Goal: Task Accomplishment & Management: Manage account settings

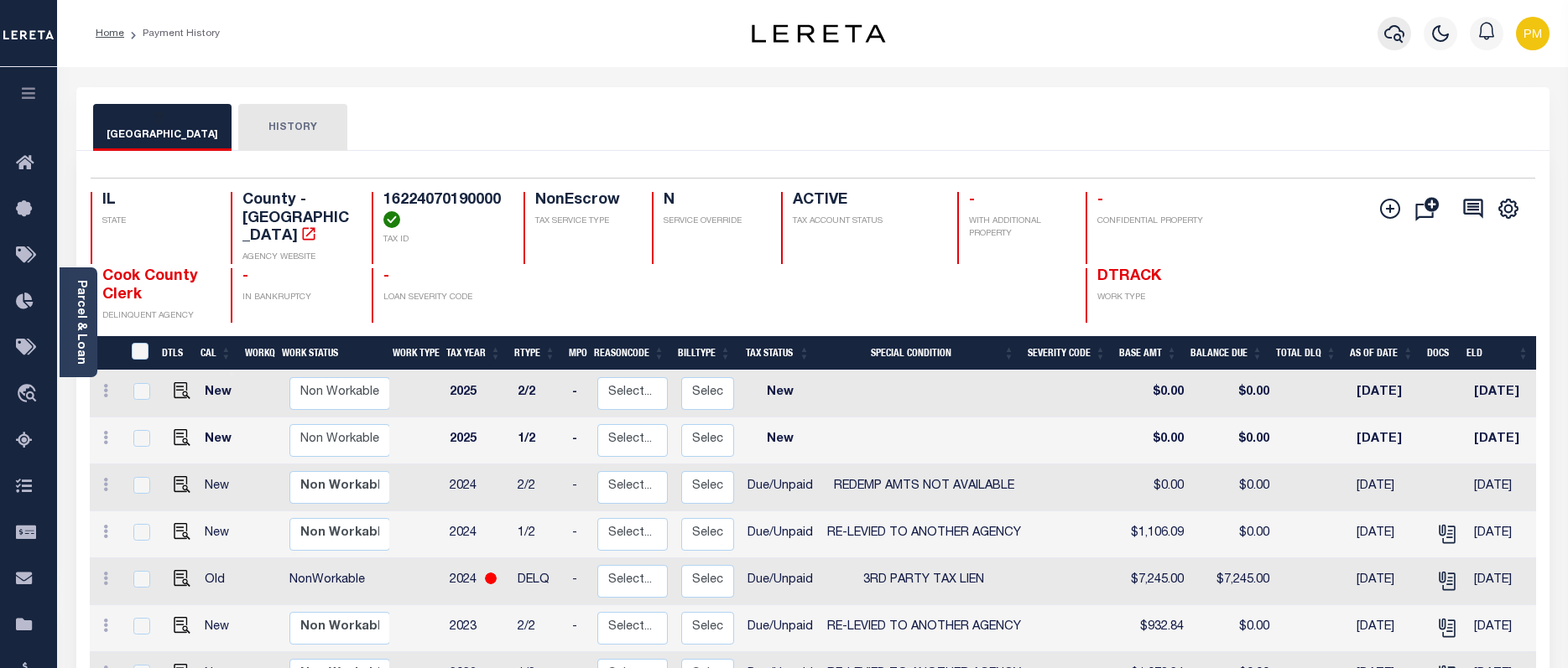
click at [1394, 39] on icon "button" at bounding box center [1394, 34] width 20 height 17
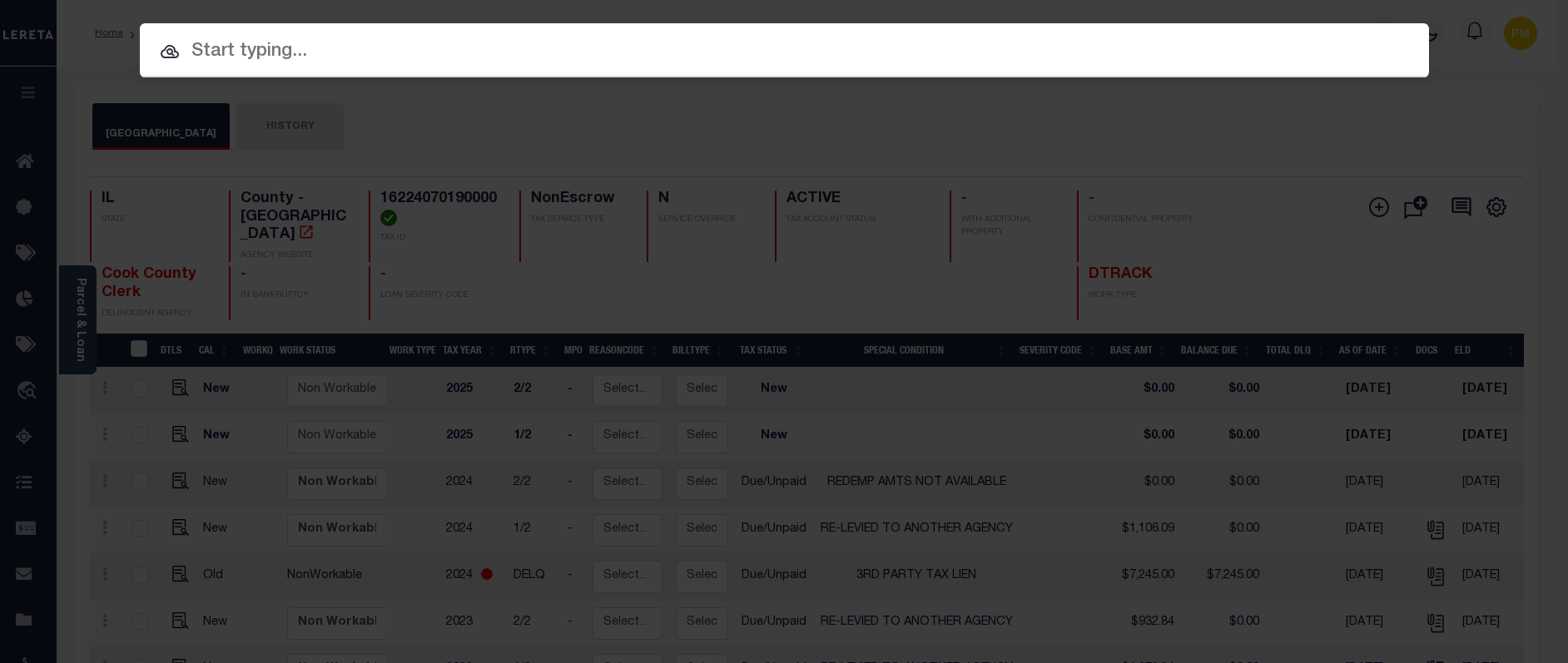
paste input "3238"
type input "3238"
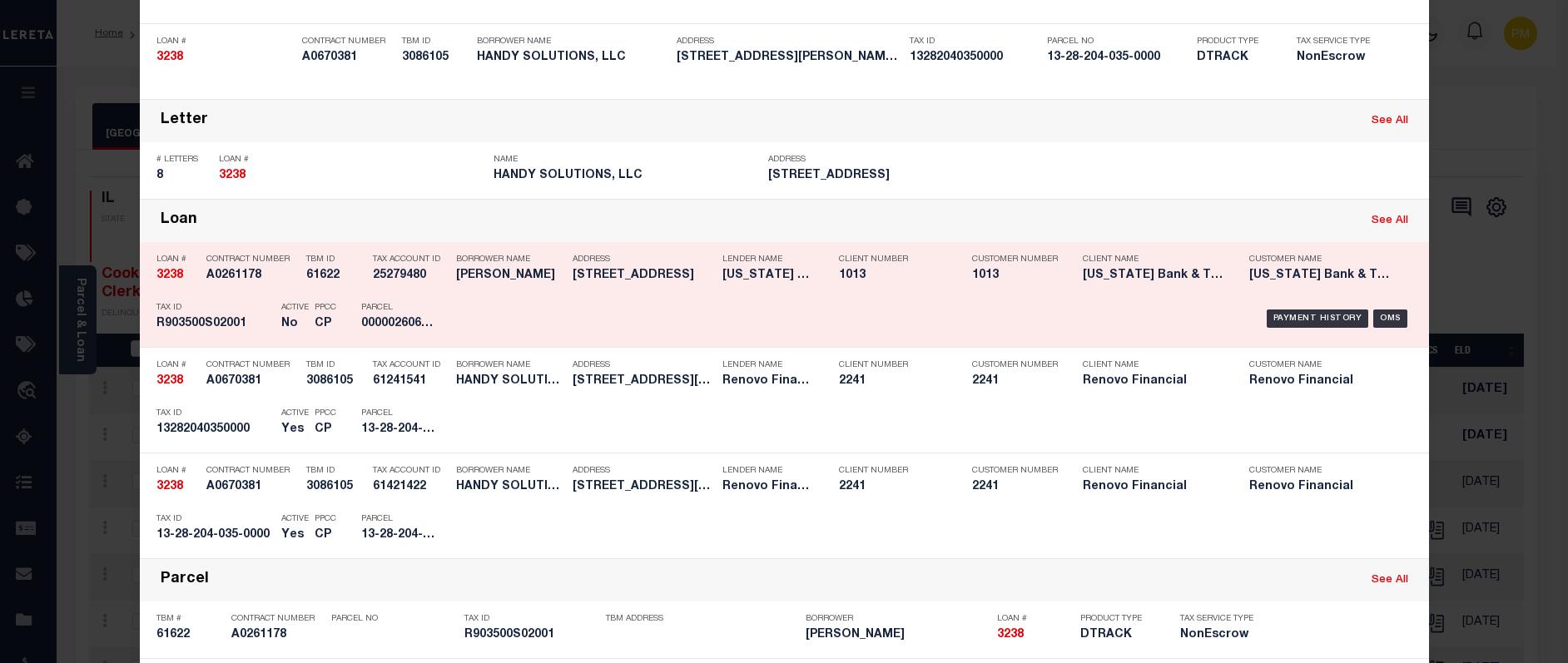
scroll to position [417, 0]
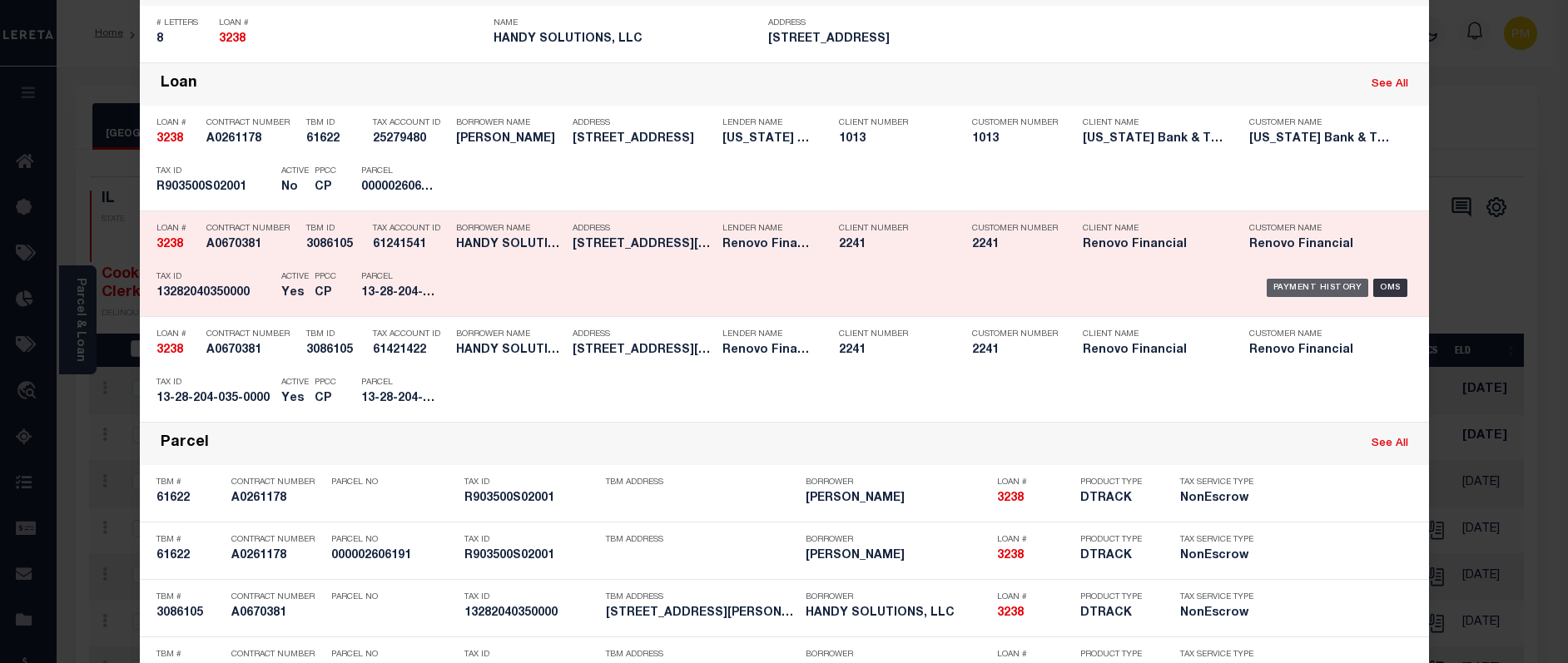
click at [1293, 291] on div "Payment History" at bounding box center [1318, 288] width 103 height 18
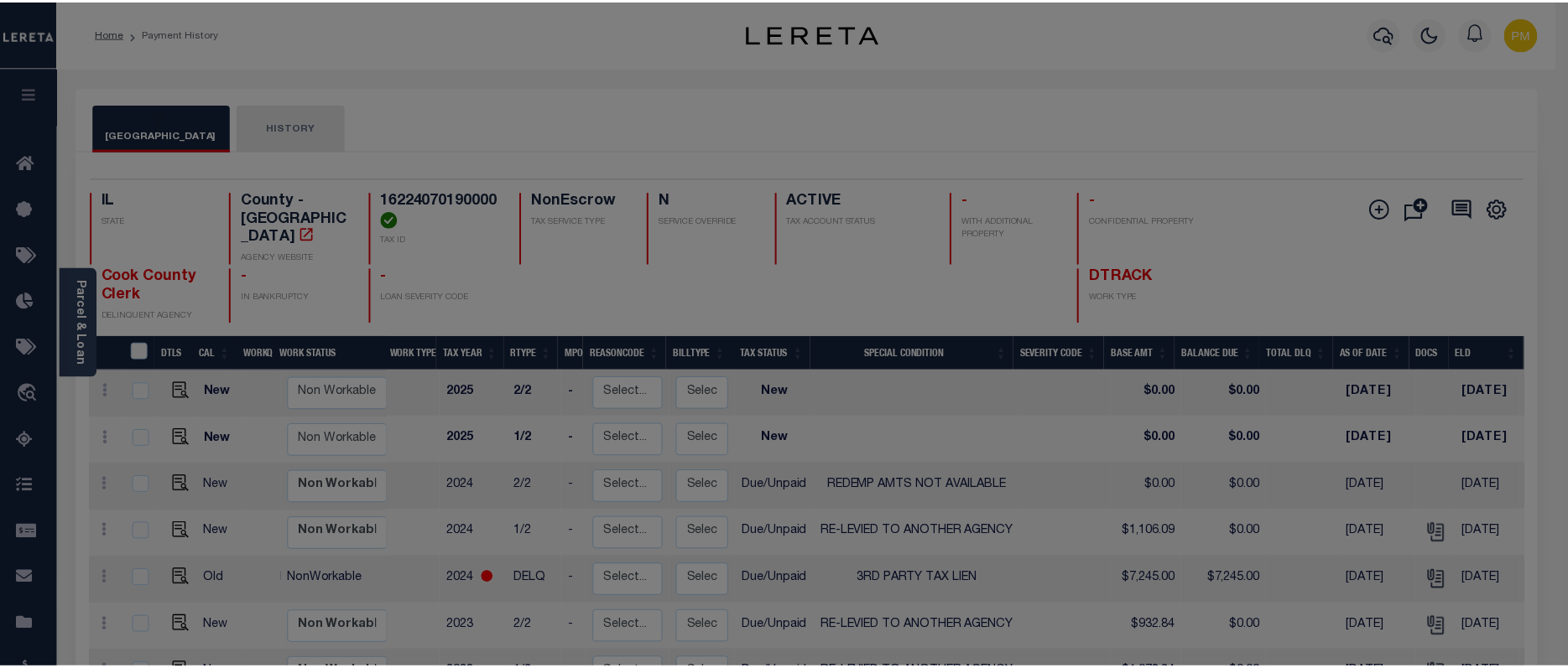
scroll to position [0, 0]
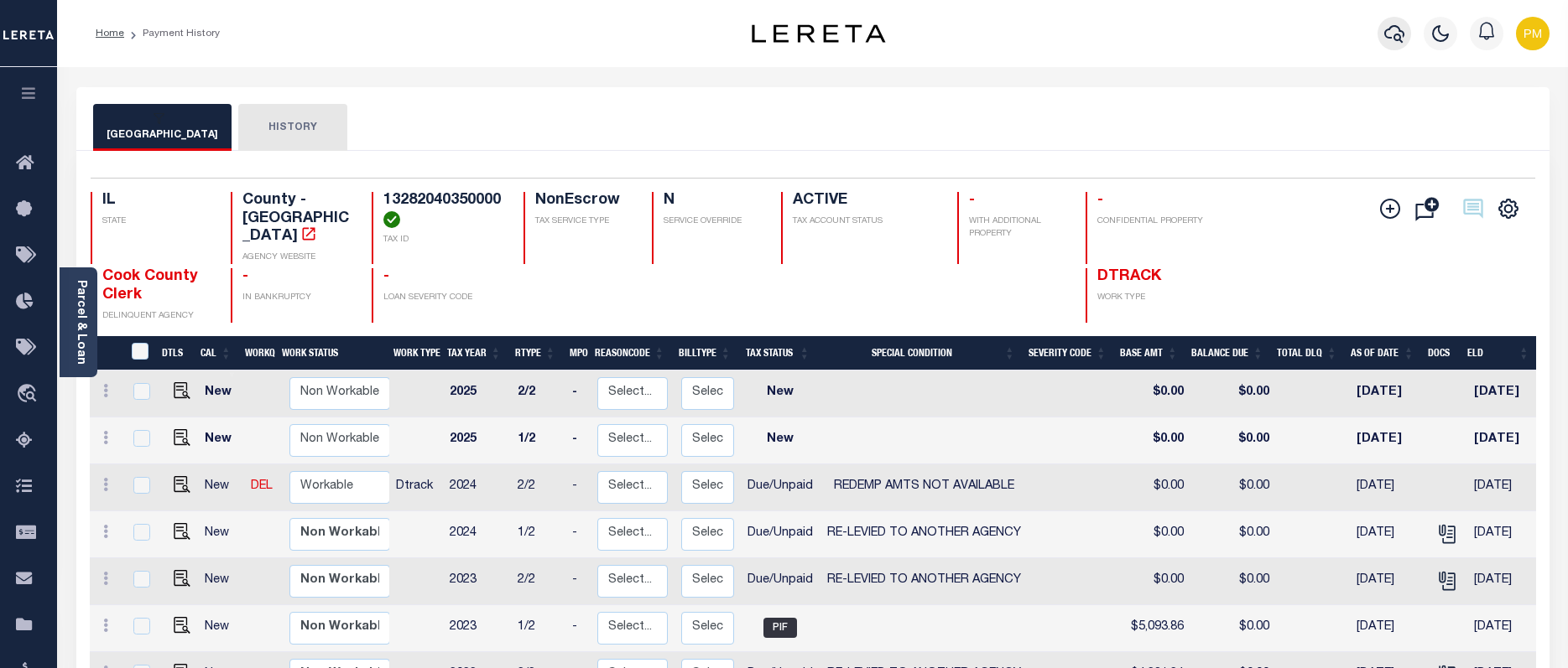
click at [1395, 40] on icon "button" at bounding box center [1394, 34] width 20 height 17
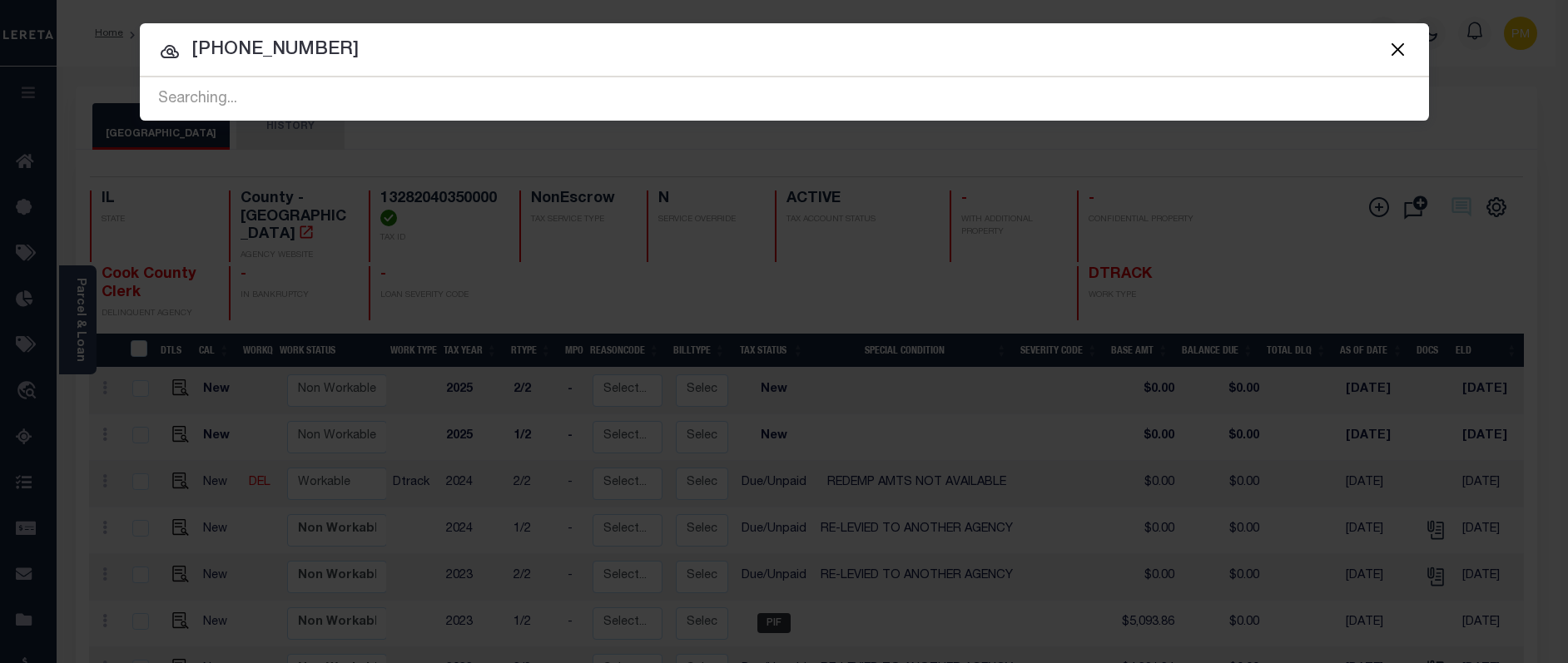
drag, startPoint x: 193, startPoint y: 50, endPoint x: 323, endPoint y: 49, distance: 130.0
click at [323, 49] on input "010-123456-00" at bounding box center [784, 50] width 1289 height 29
type input "100-006875-00"
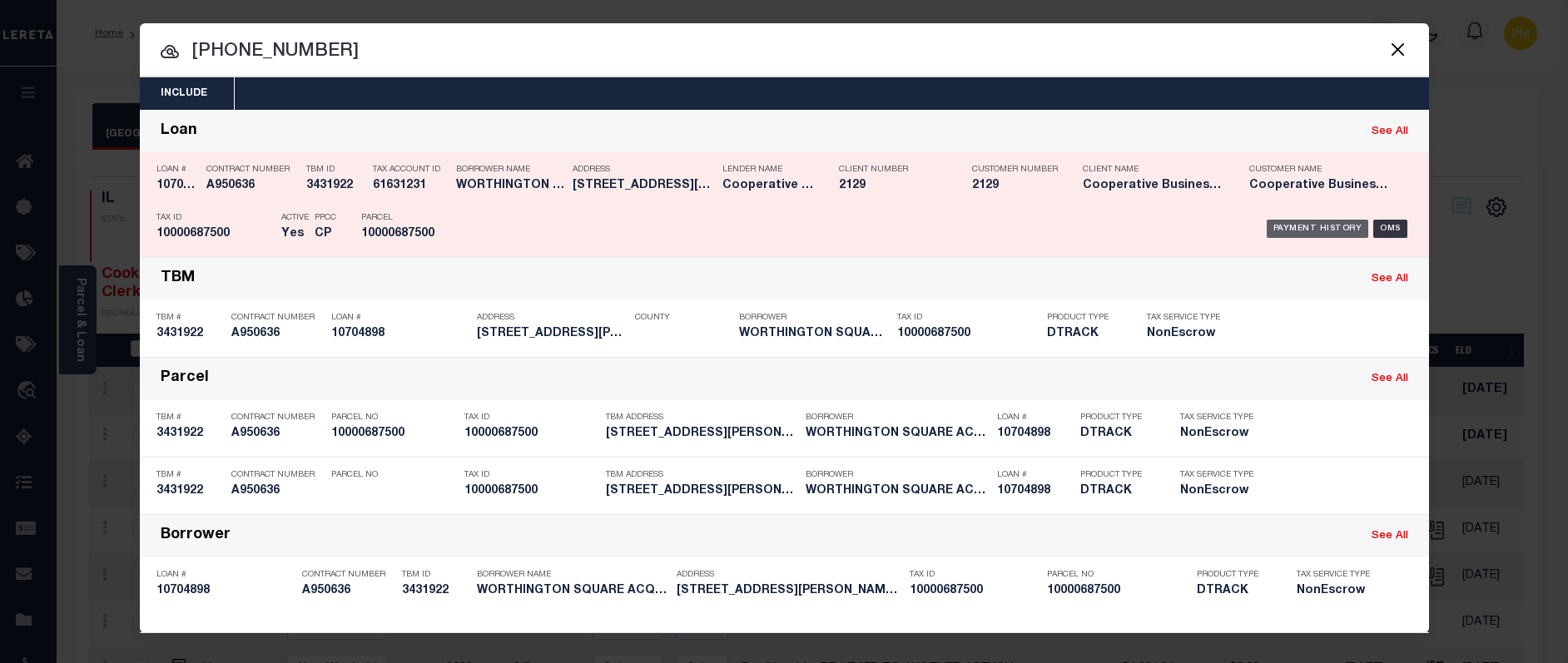
click at [1318, 232] on div "Payment History" at bounding box center [1318, 228] width 103 height 18
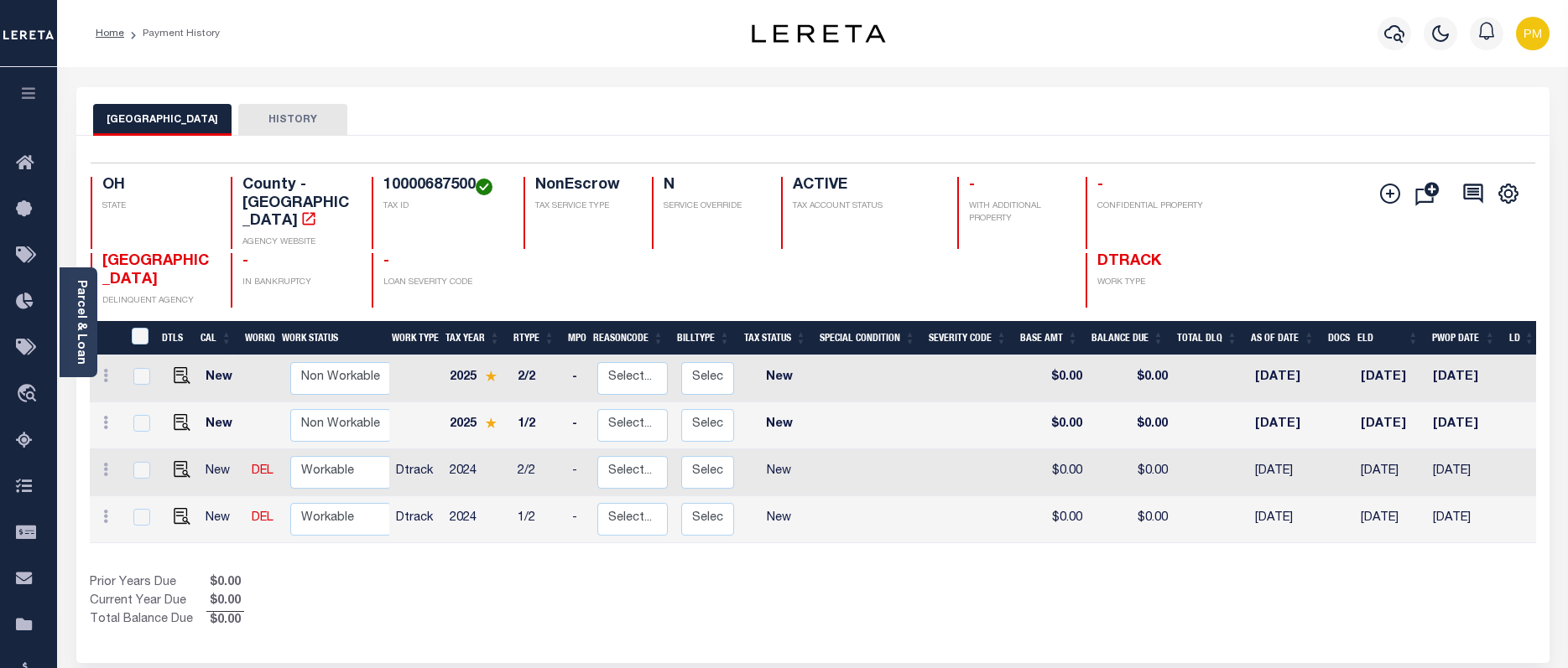
click at [70, 316] on div "Parcel & Loan" at bounding box center [79, 322] width 38 height 110
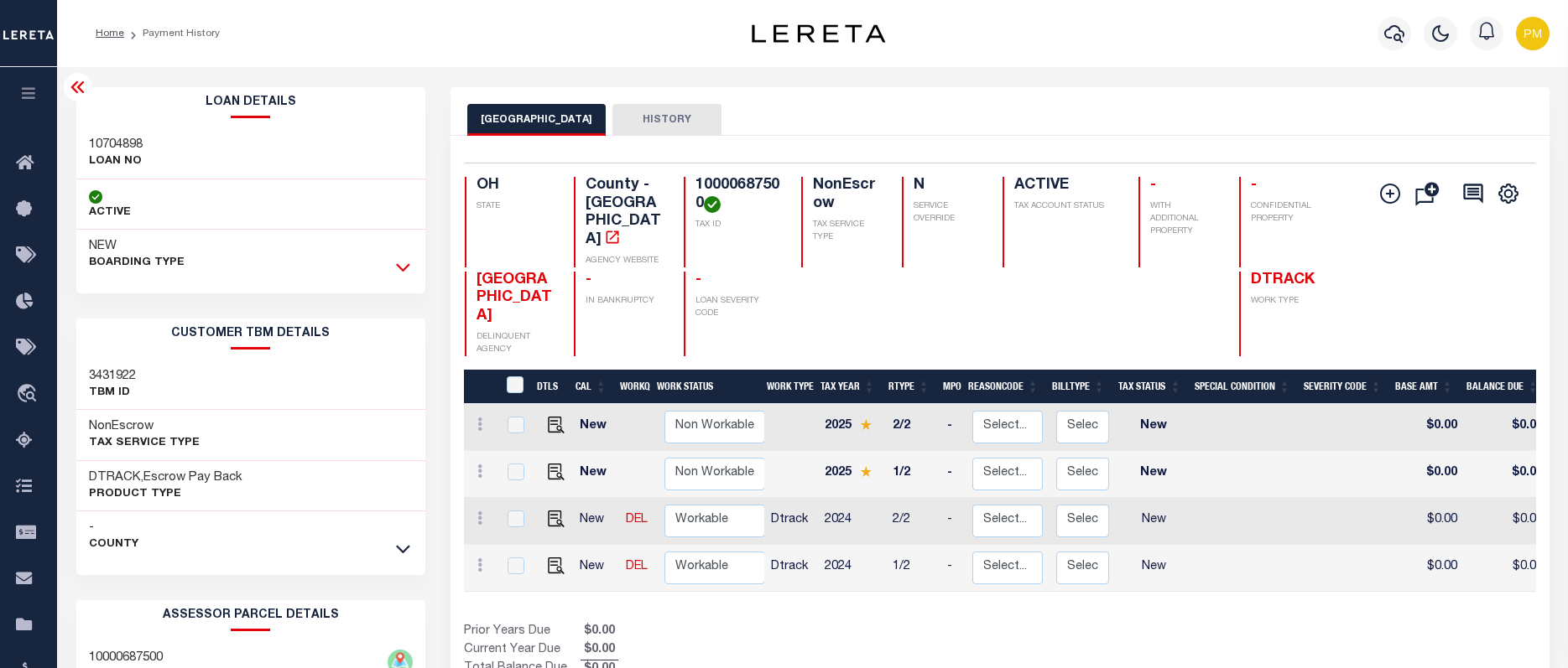
click at [407, 266] on icon at bounding box center [404, 266] width 15 height 17
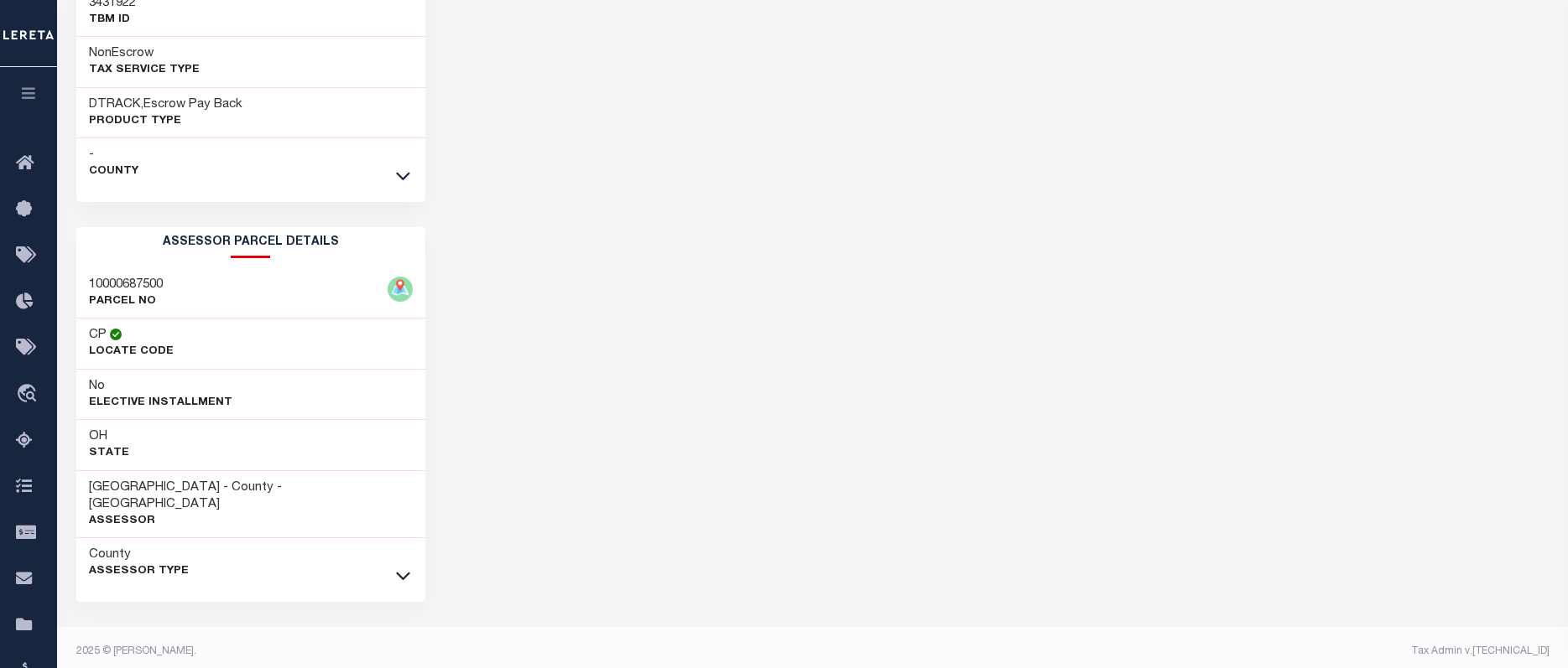
scroll to position [892, 0]
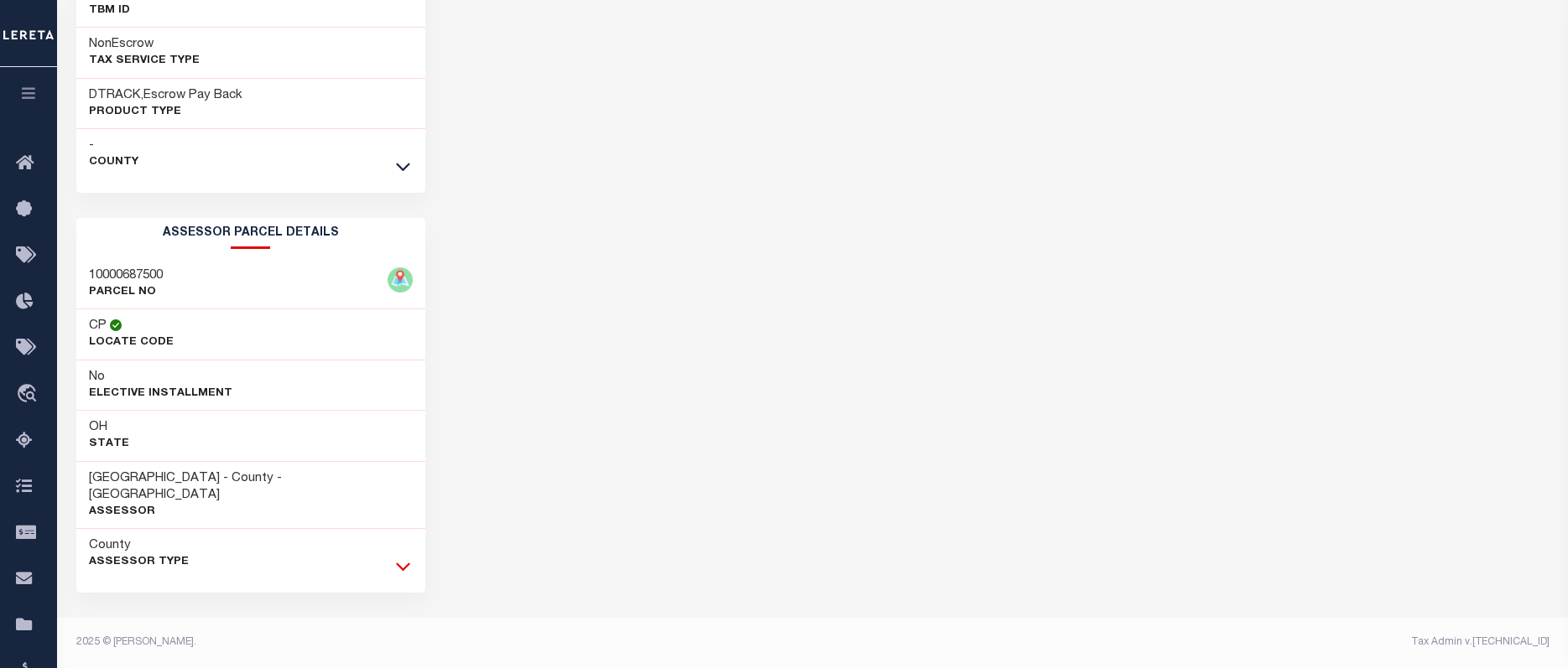
click at [403, 565] on icon at bounding box center [404, 566] width 15 height 17
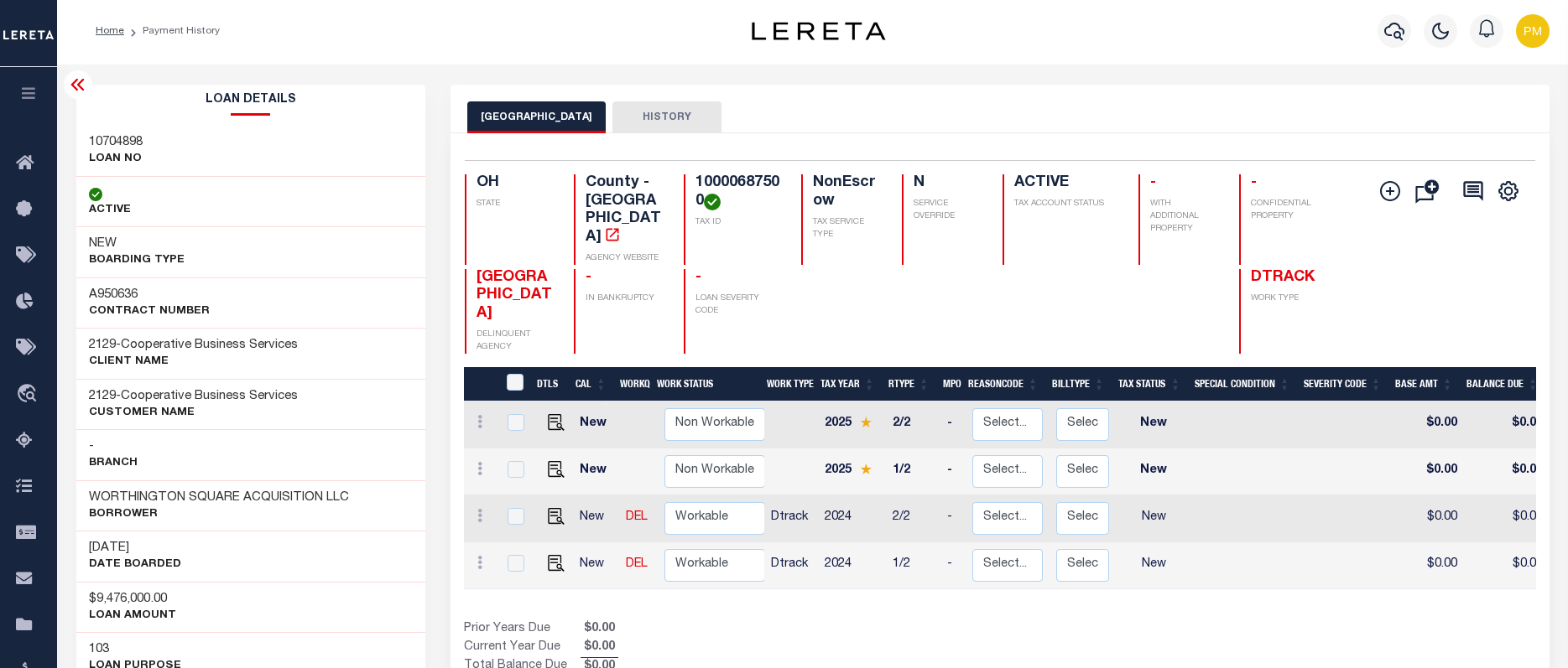
scroll to position [0, 0]
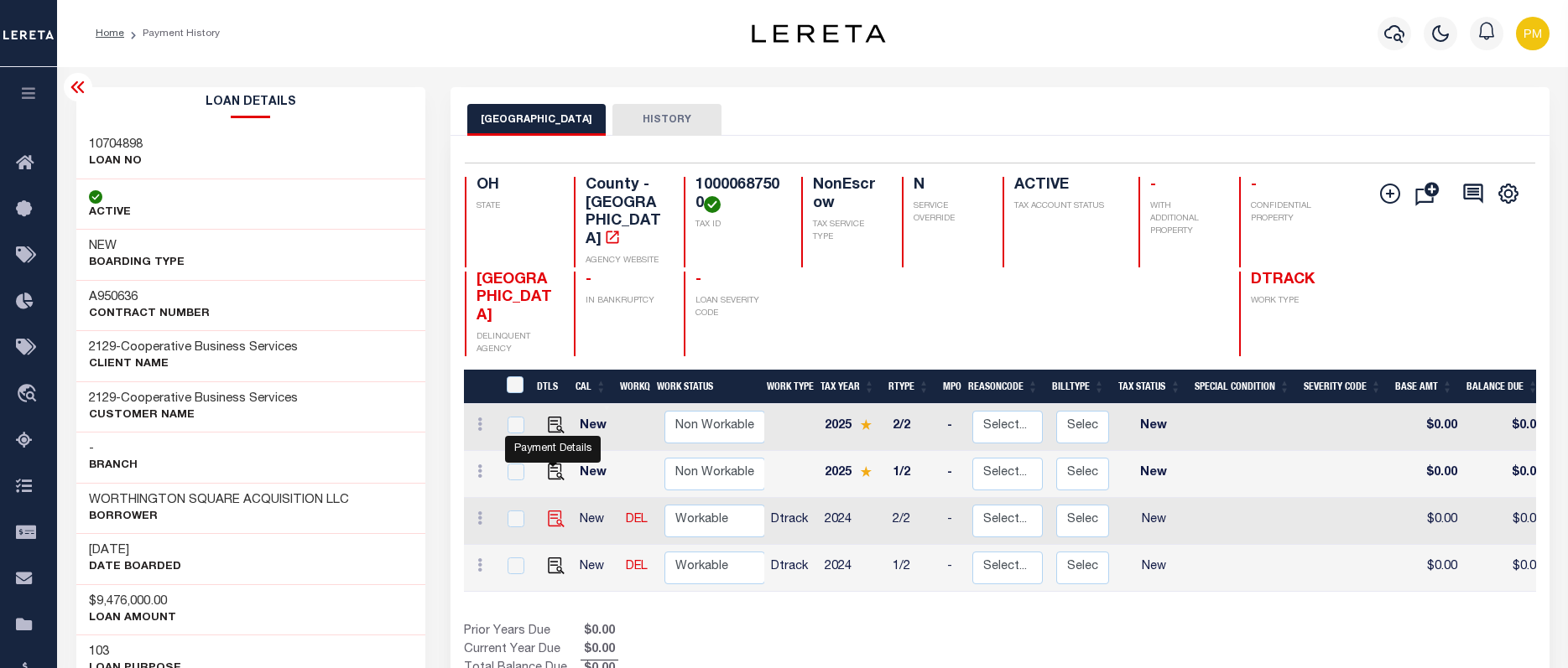
click at [553, 510] on img "" at bounding box center [556, 518] width 17 height 17
checkbox input "true"
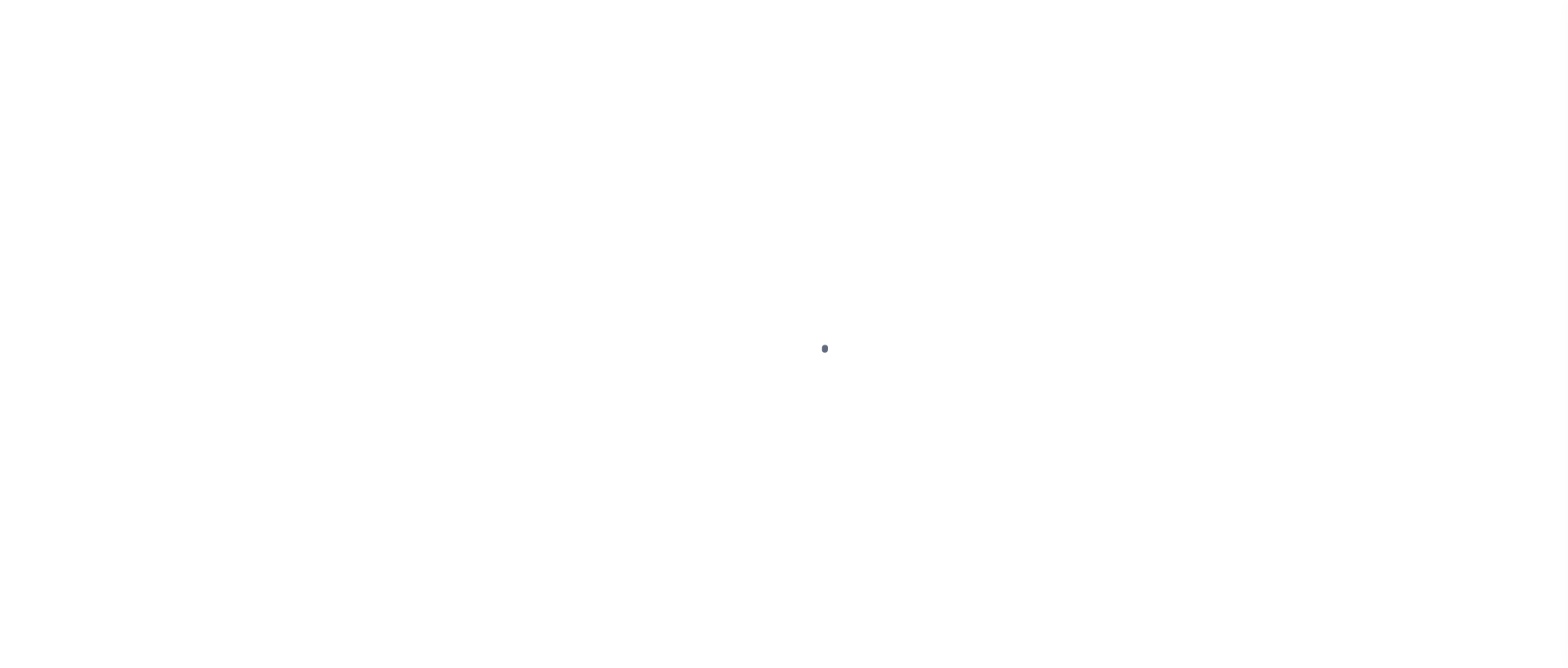
select select "NW2"
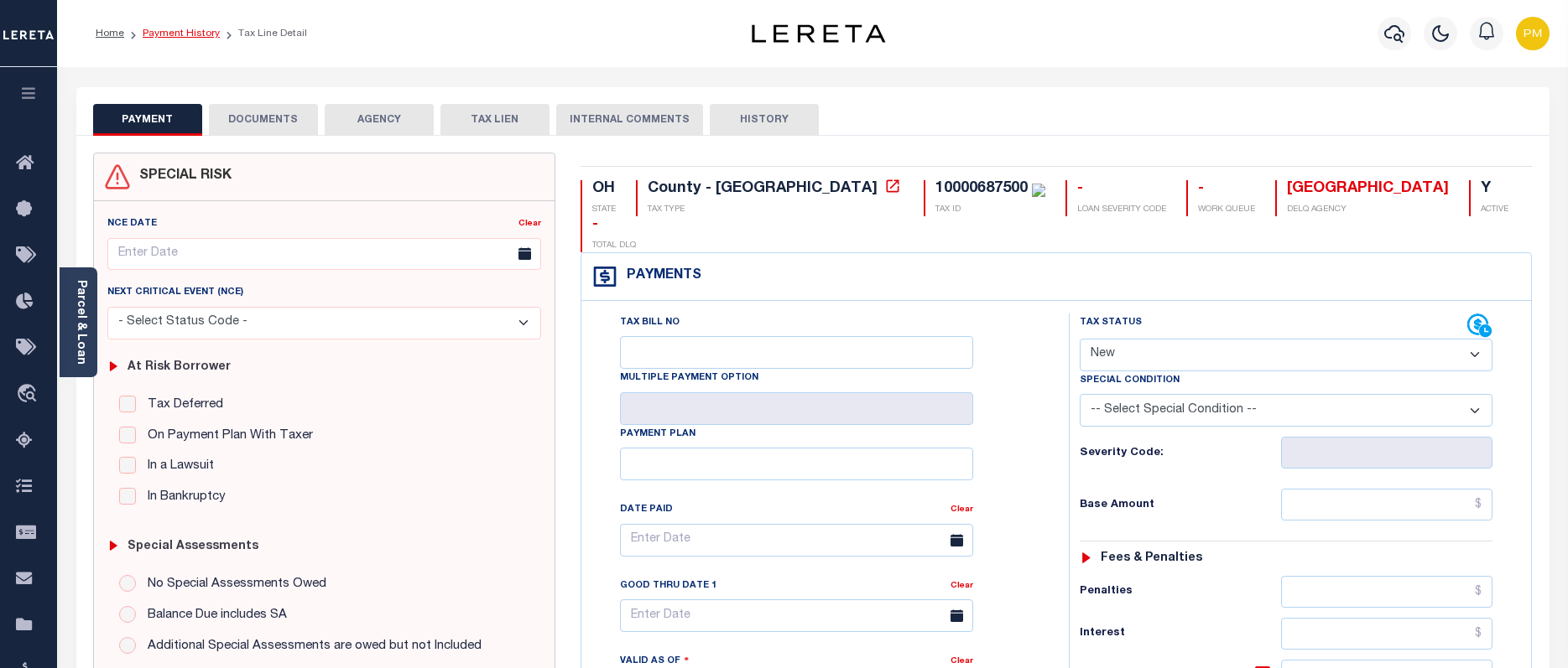
click at [184, 33] on link "Payment History" at bounding box center [180, 33] width 77 height 10
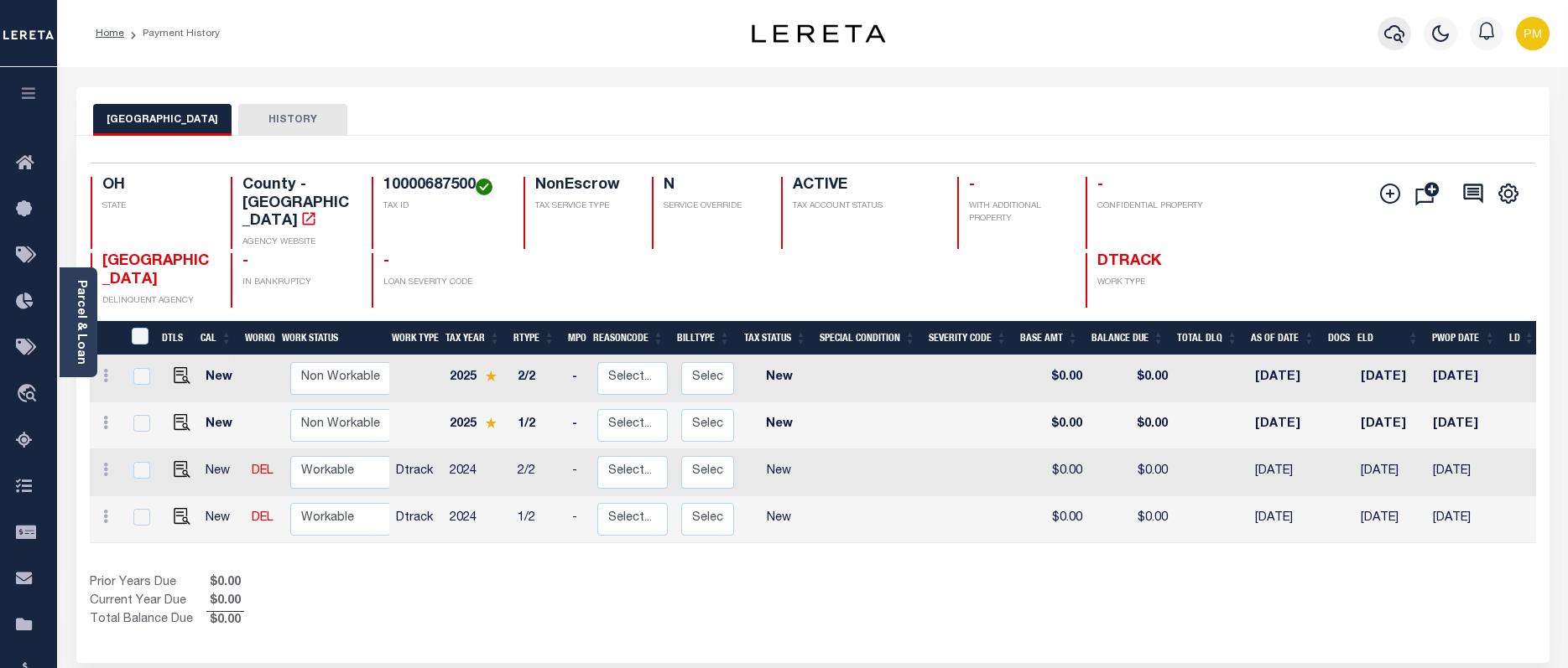
click at [1392, 39] on icon "button" at bounding box center [1394, 34] width 20 height 20
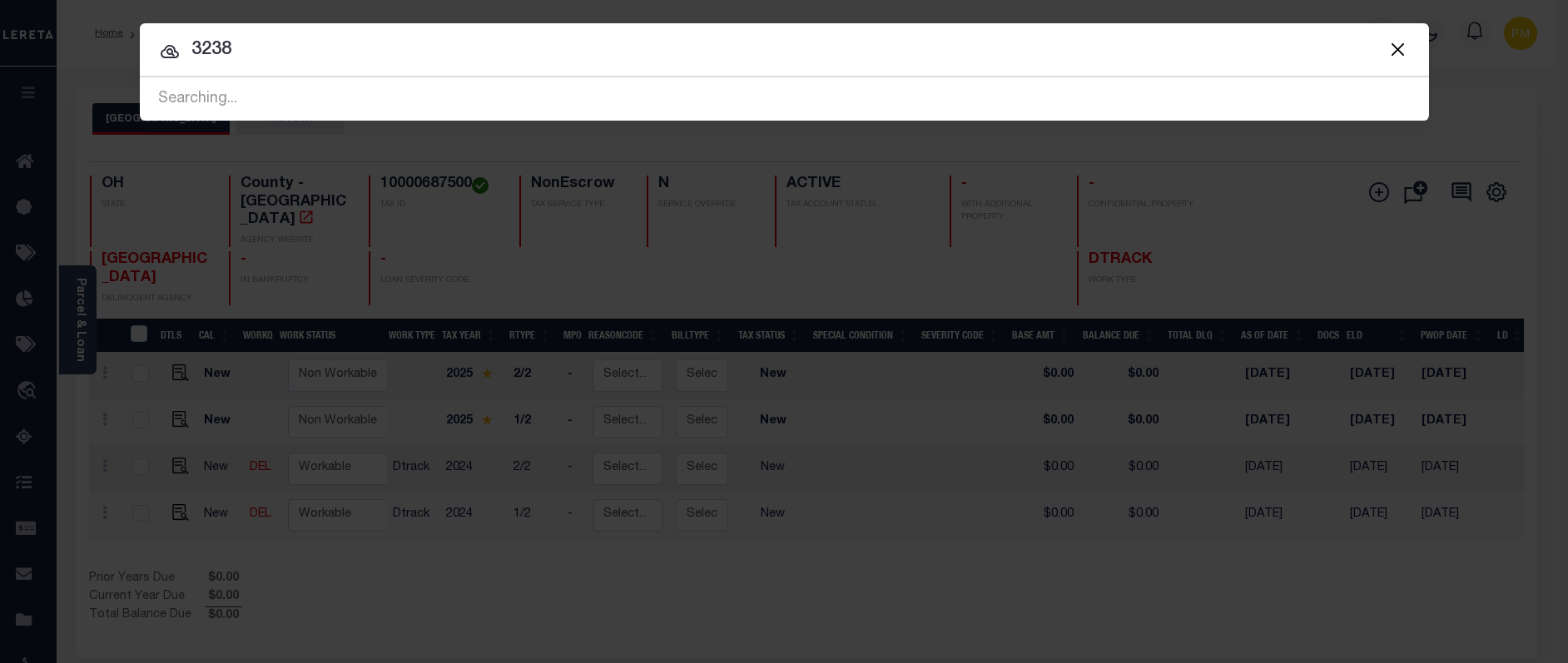
type input "3238"
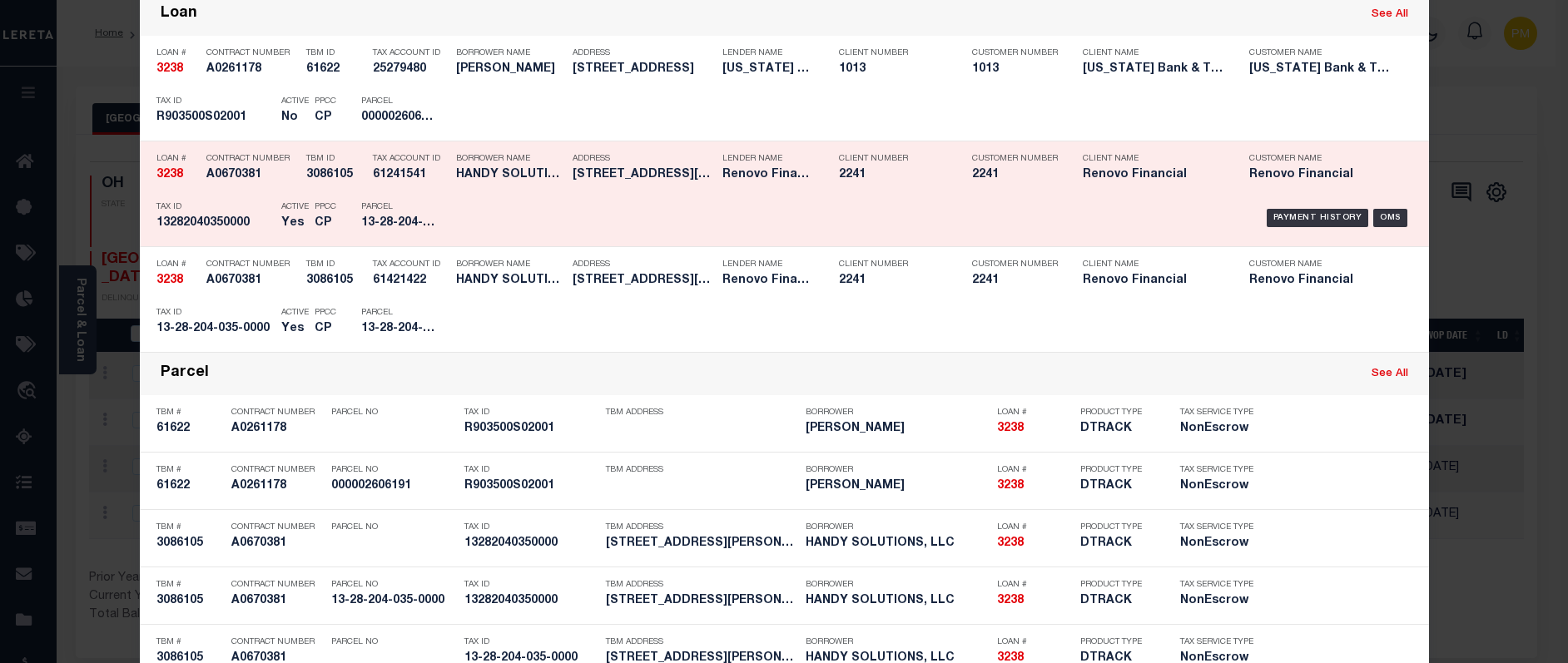
scroll to position [499, 0]
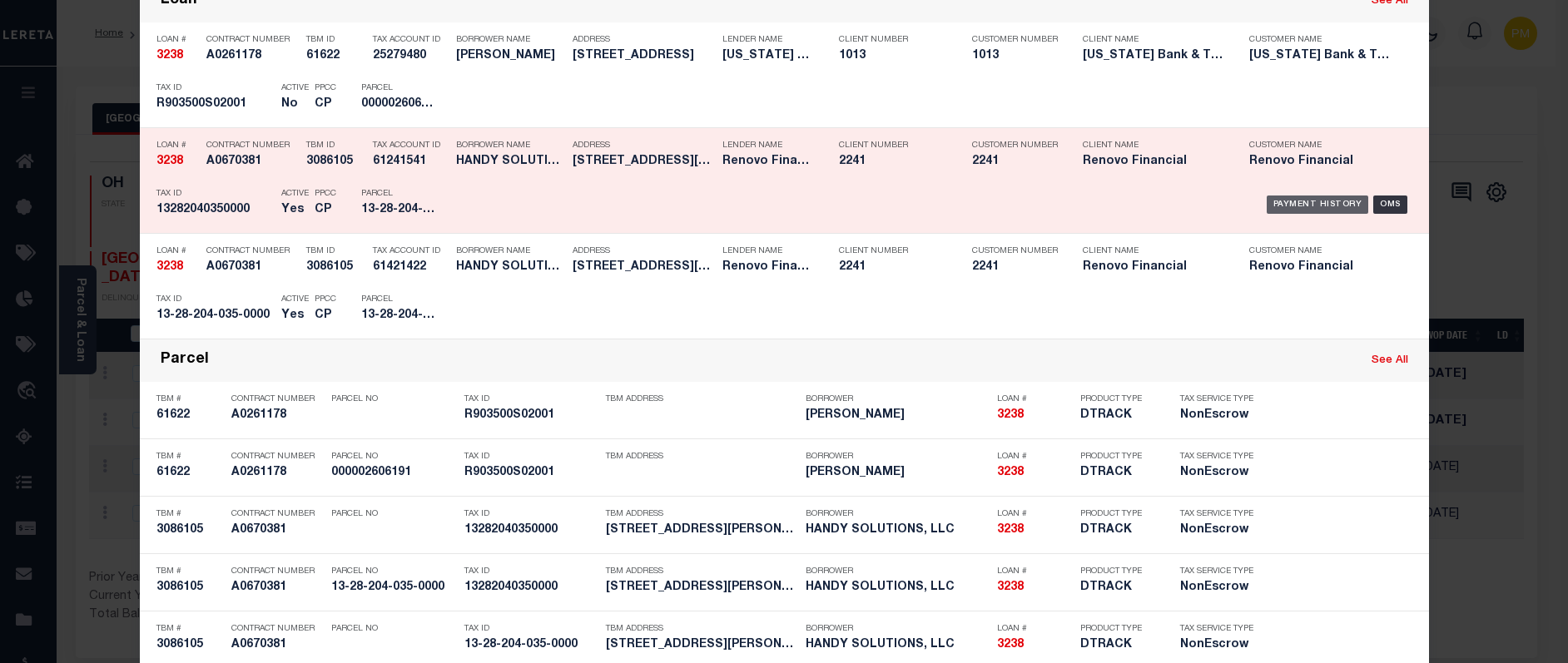
click at [1326, 213] on div "Payment History" at bounding box center [1318, 204] width 103 height 18
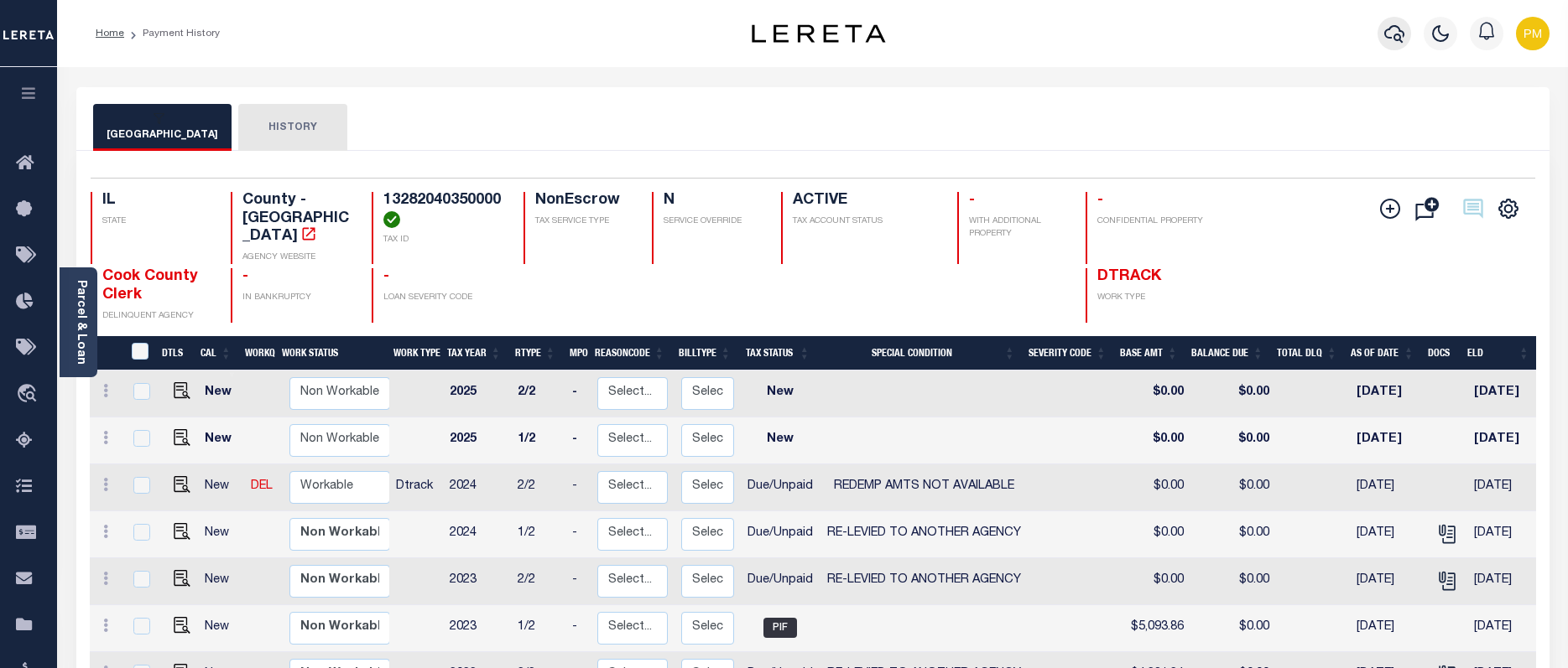
click at [1391, 34] on icon "button" at bounding box center [1394, 34] width 20 height 20
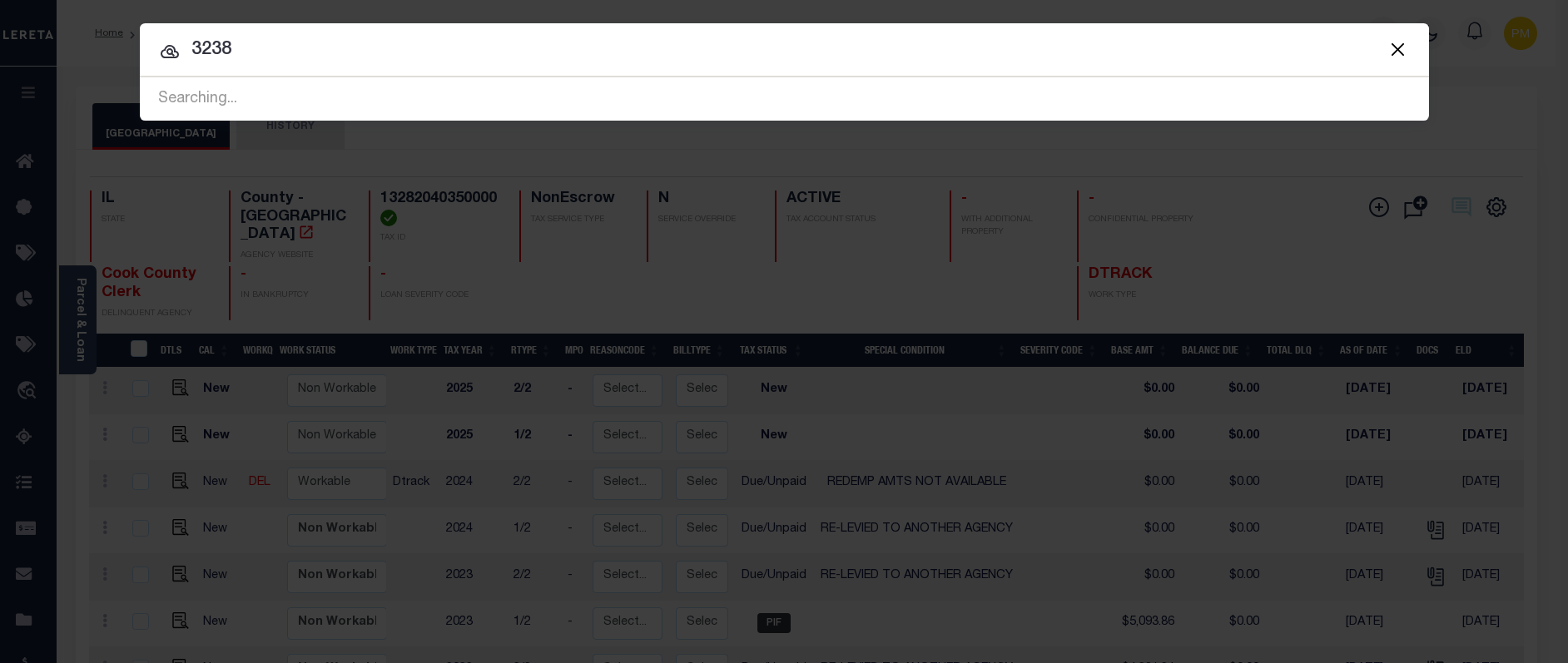
type input "3238"
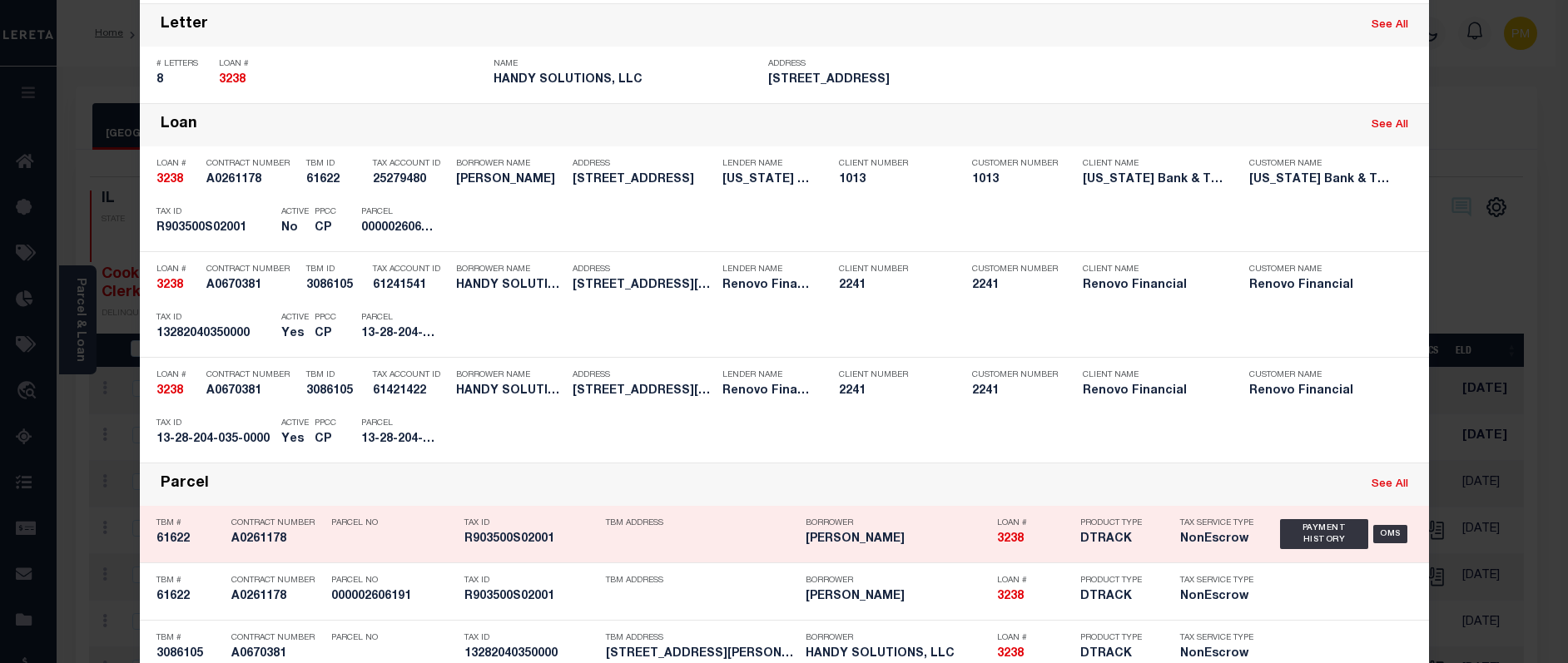
scroll to position [499, 0]
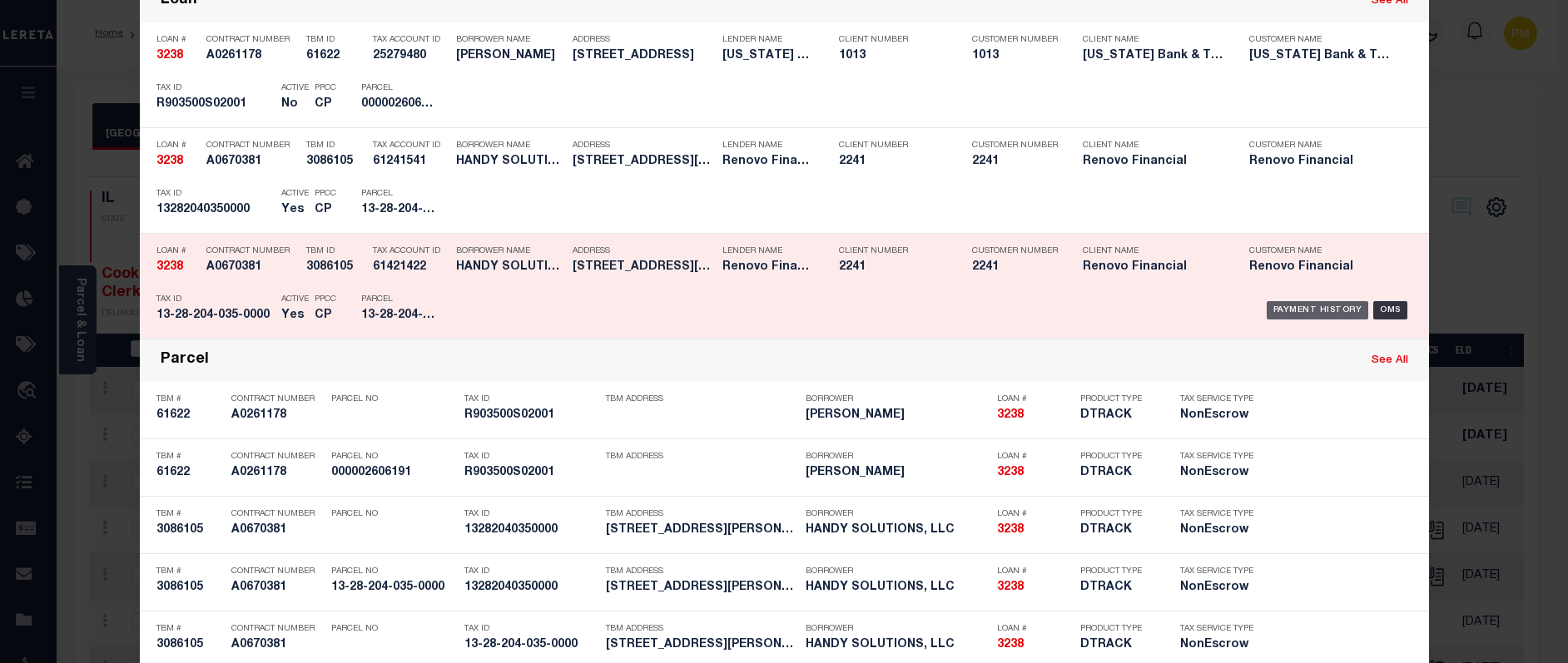
click at [1289, 311] on div "Payment History" at bounding box center [1318, 310] width 103 height 18
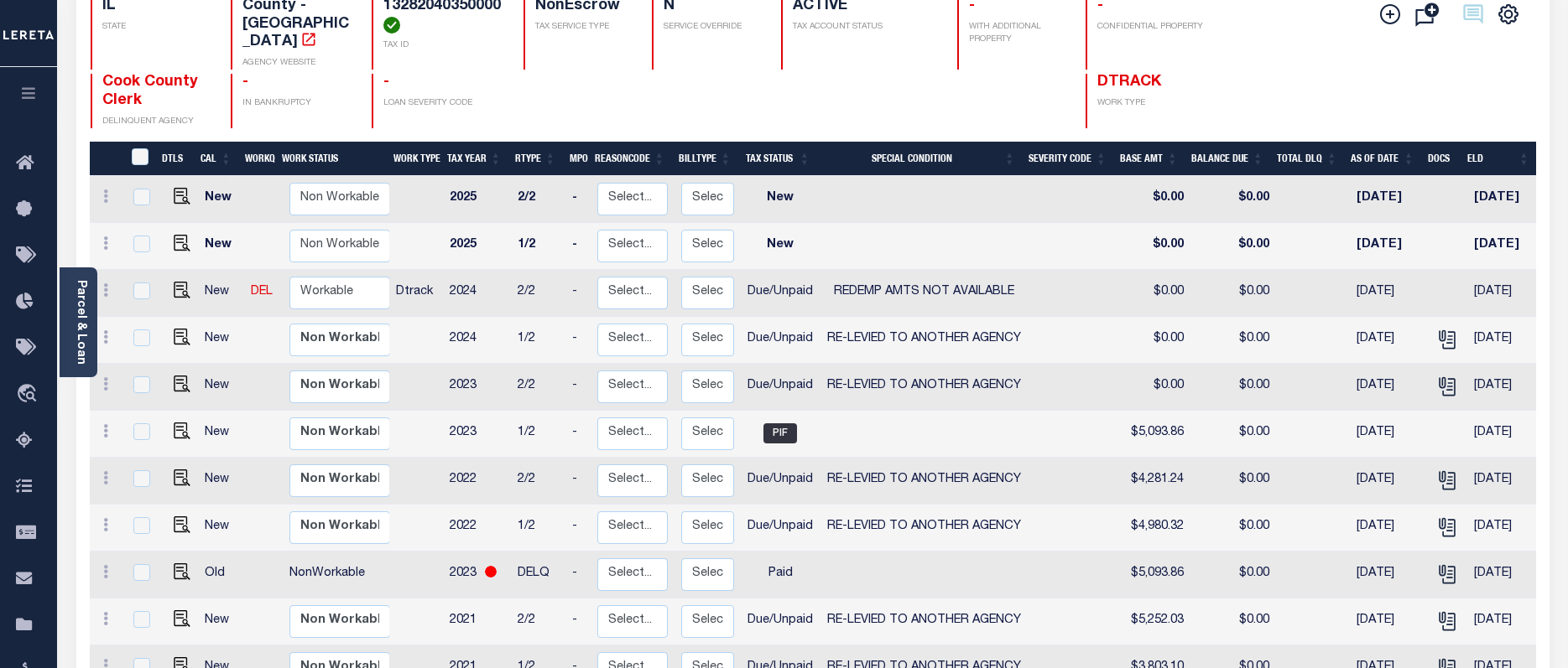
scroll to position [168, 0]
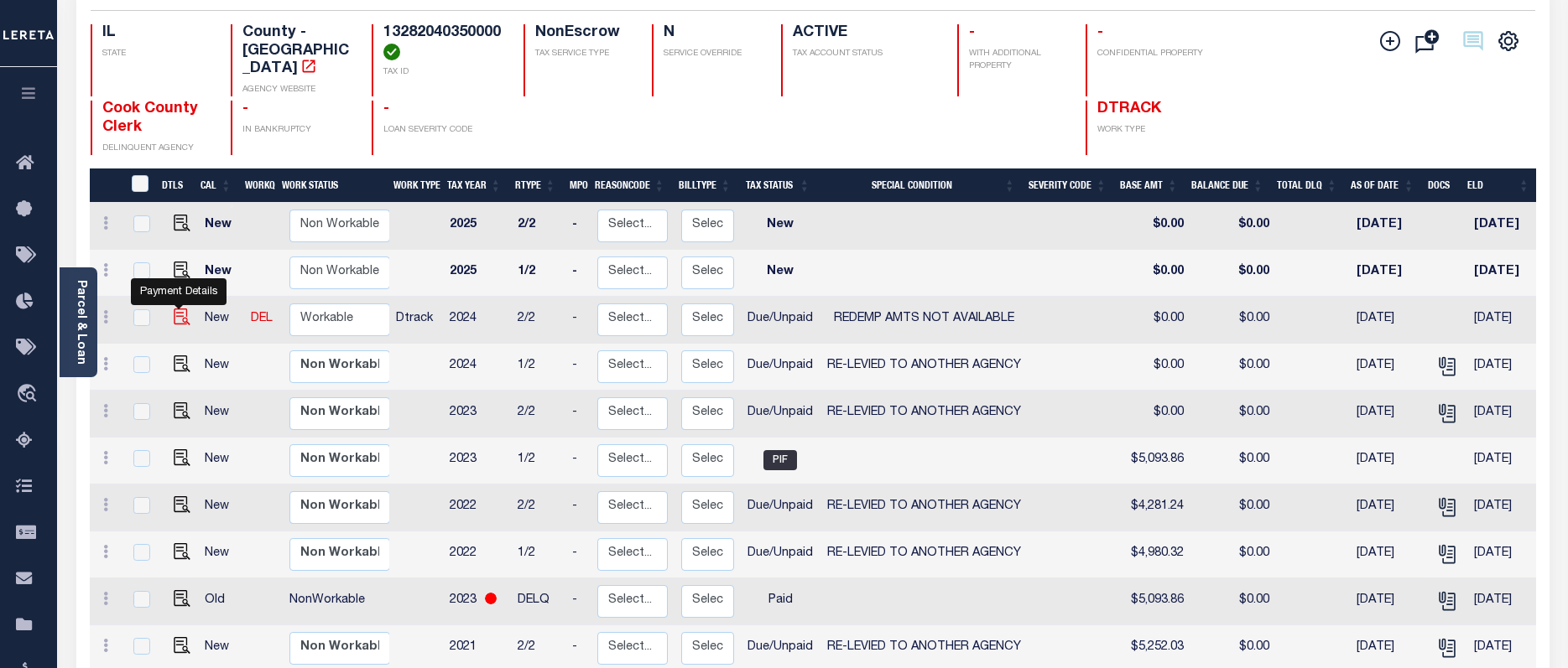
click at [175, 308] on img "" at bounding box center [181, 316] width 17 height 17
checkbox input "true"
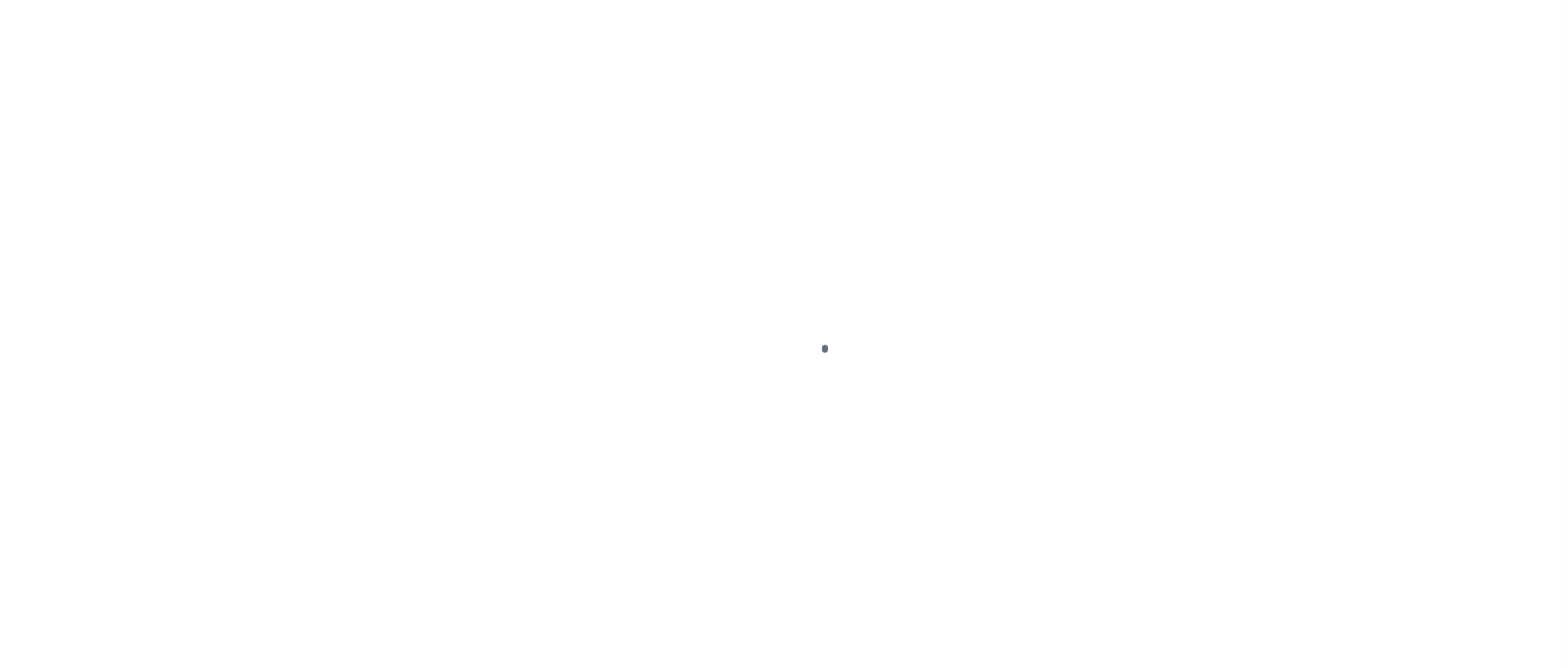
select select "DUE"
select select "24"
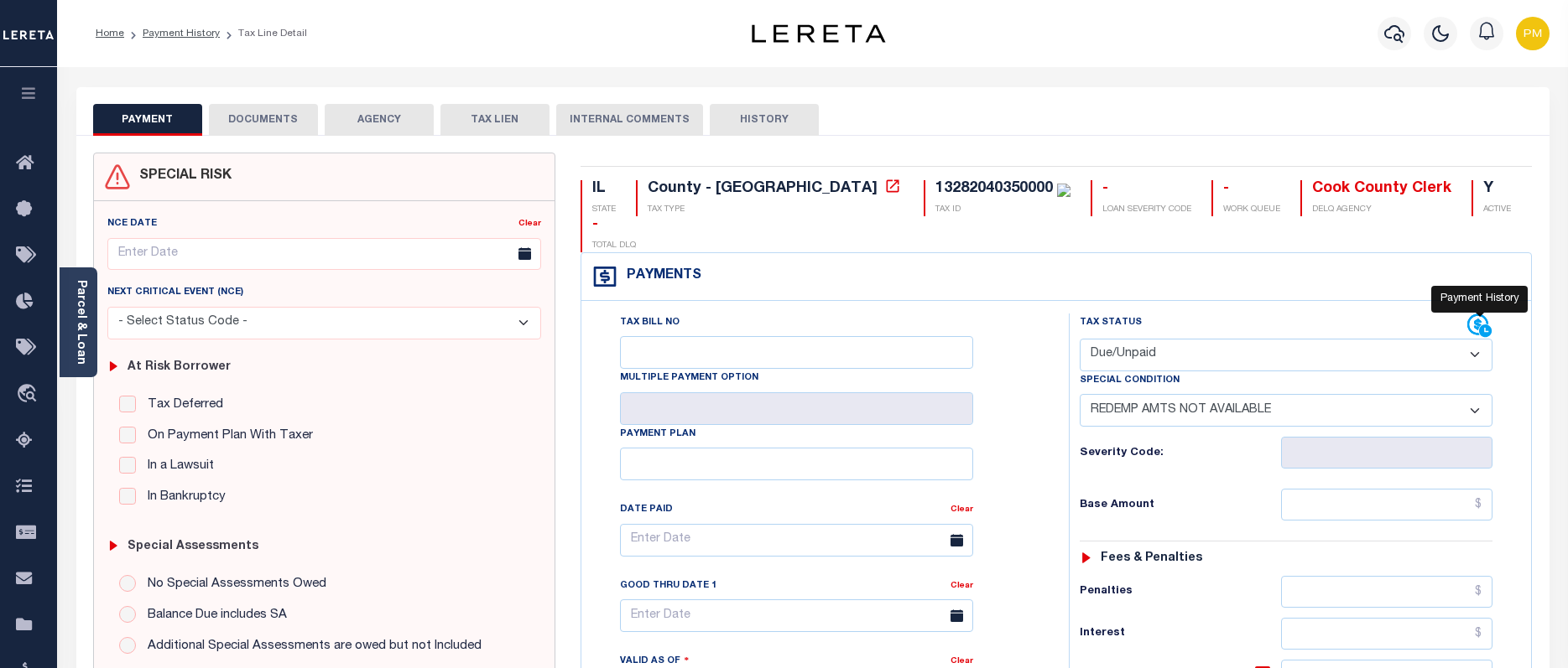
click at [1474, 314] on icon at bounding box center [1480, 326] width 25 height 25
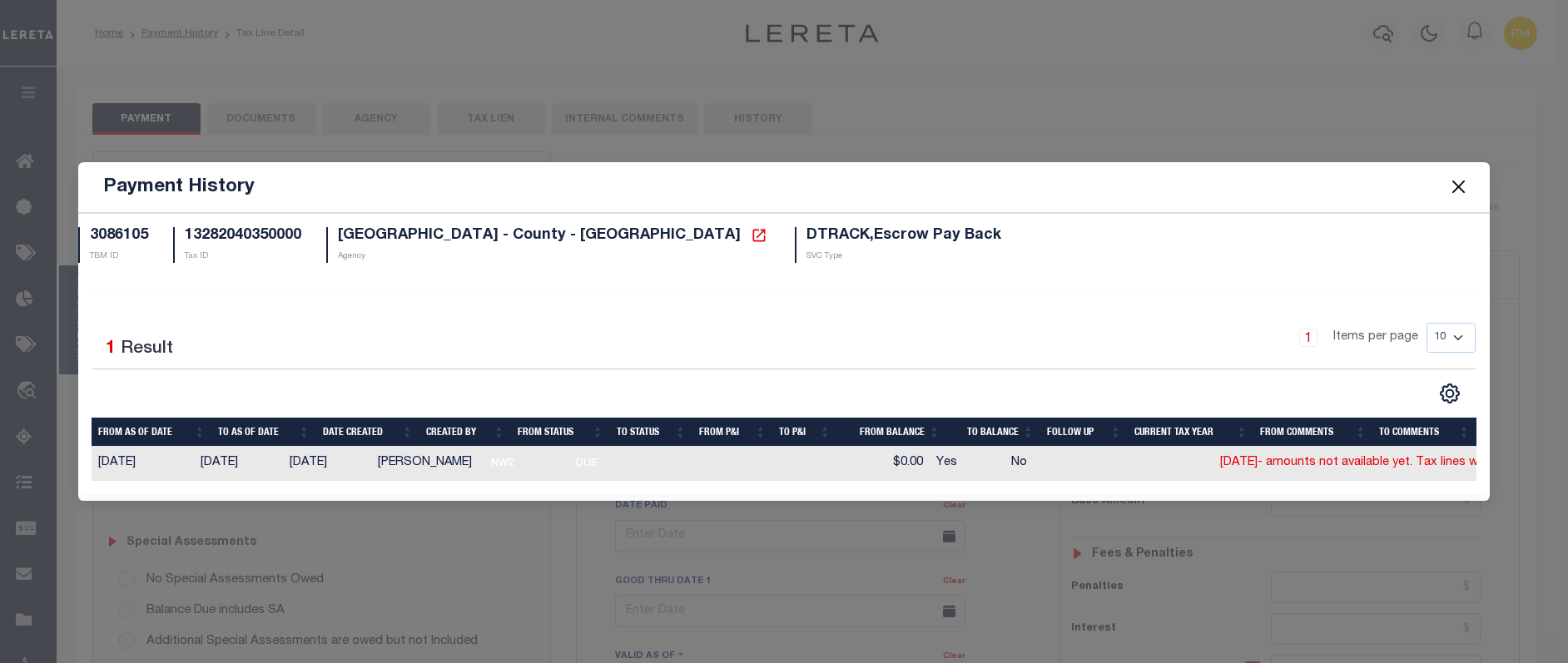
click at [1462, 184] on button "Close" at bounding box center [1459, 187] width 22 height 22
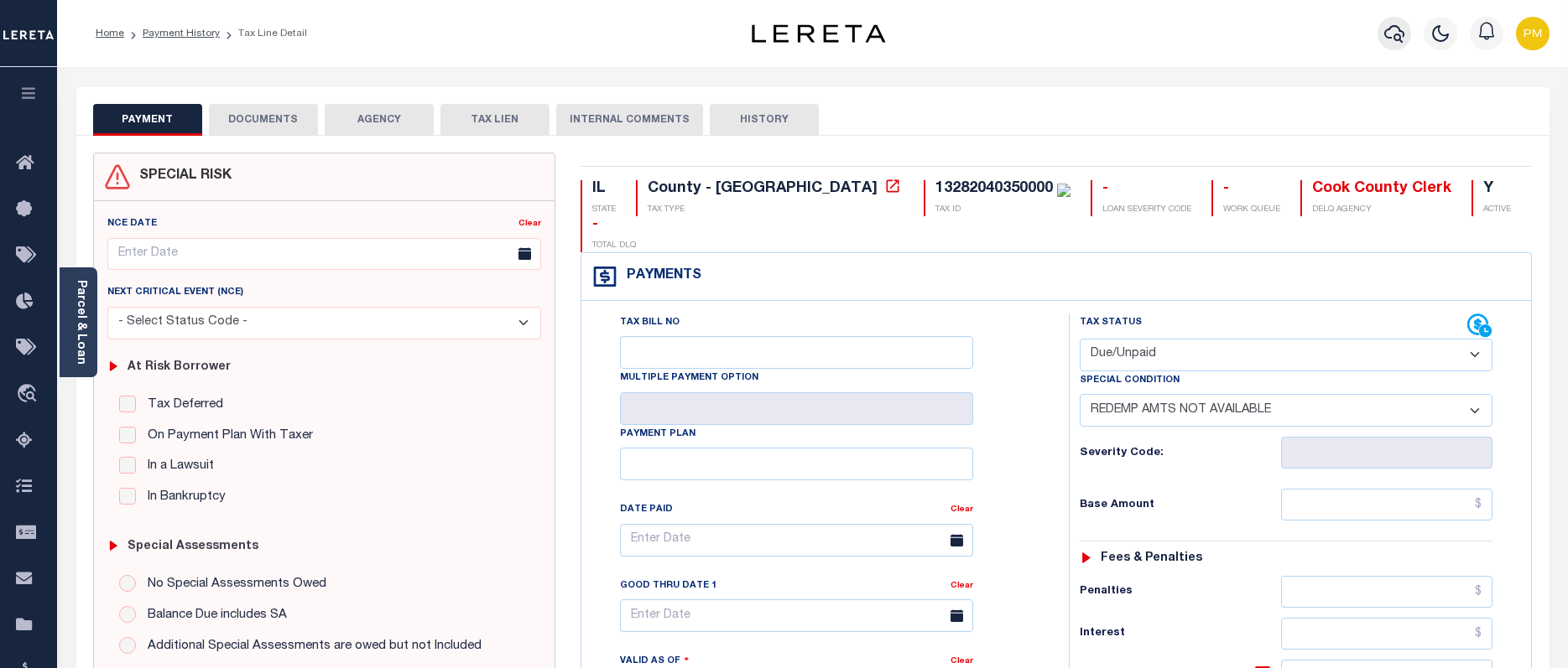
click at [1387, 35] on icon "button" at bounding box center [1394, 34] width 20 height 20
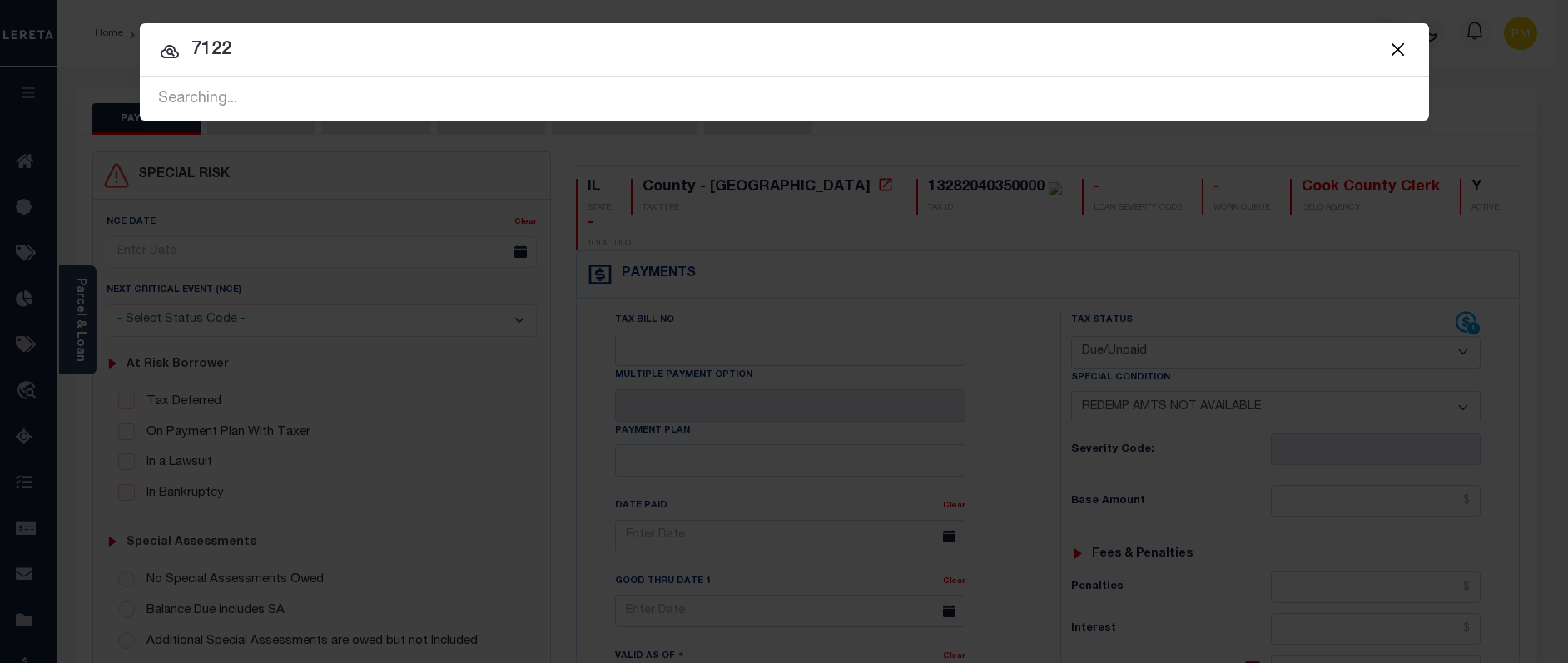
type input "7122"
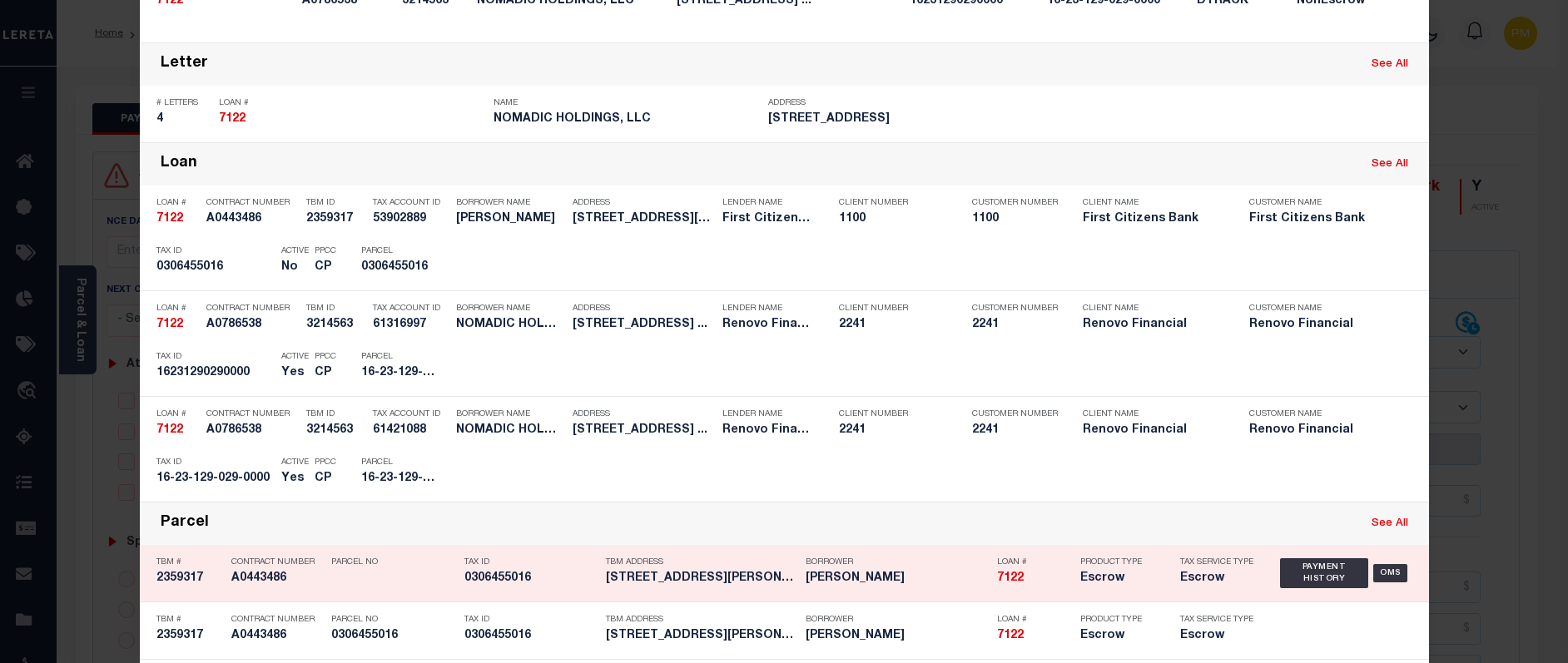
scroll to position [333, 0]
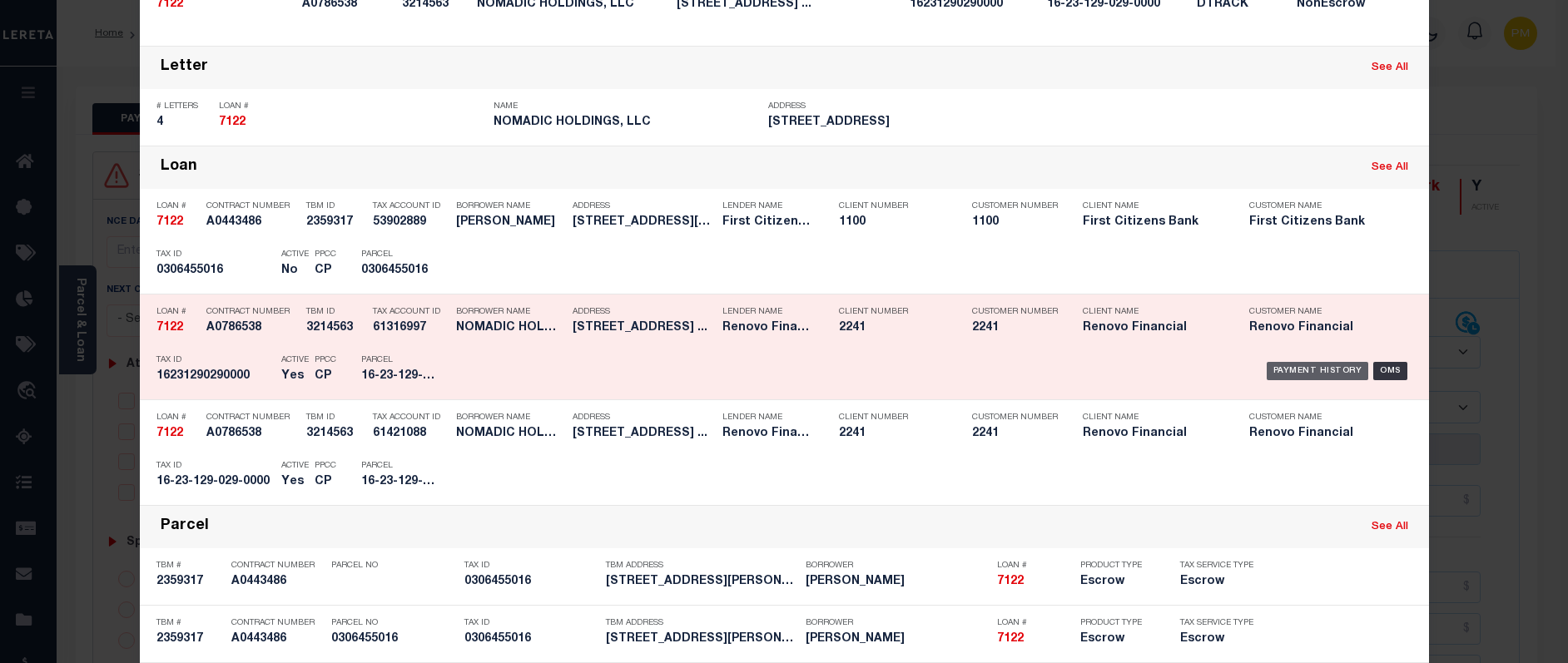
click at [1302, 375] on div "Payment History" at bounding box center [1318, 371] width 103 height 18
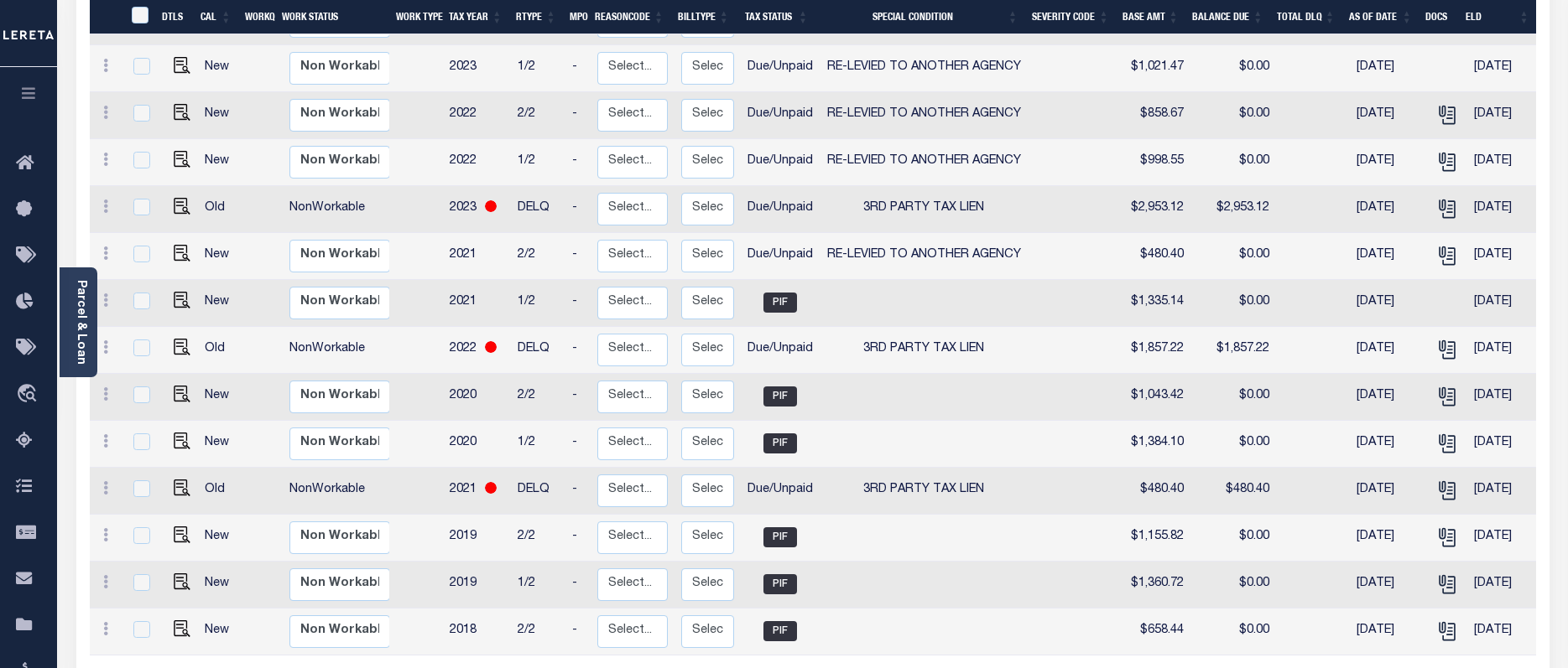
scroll to position [671, 0]
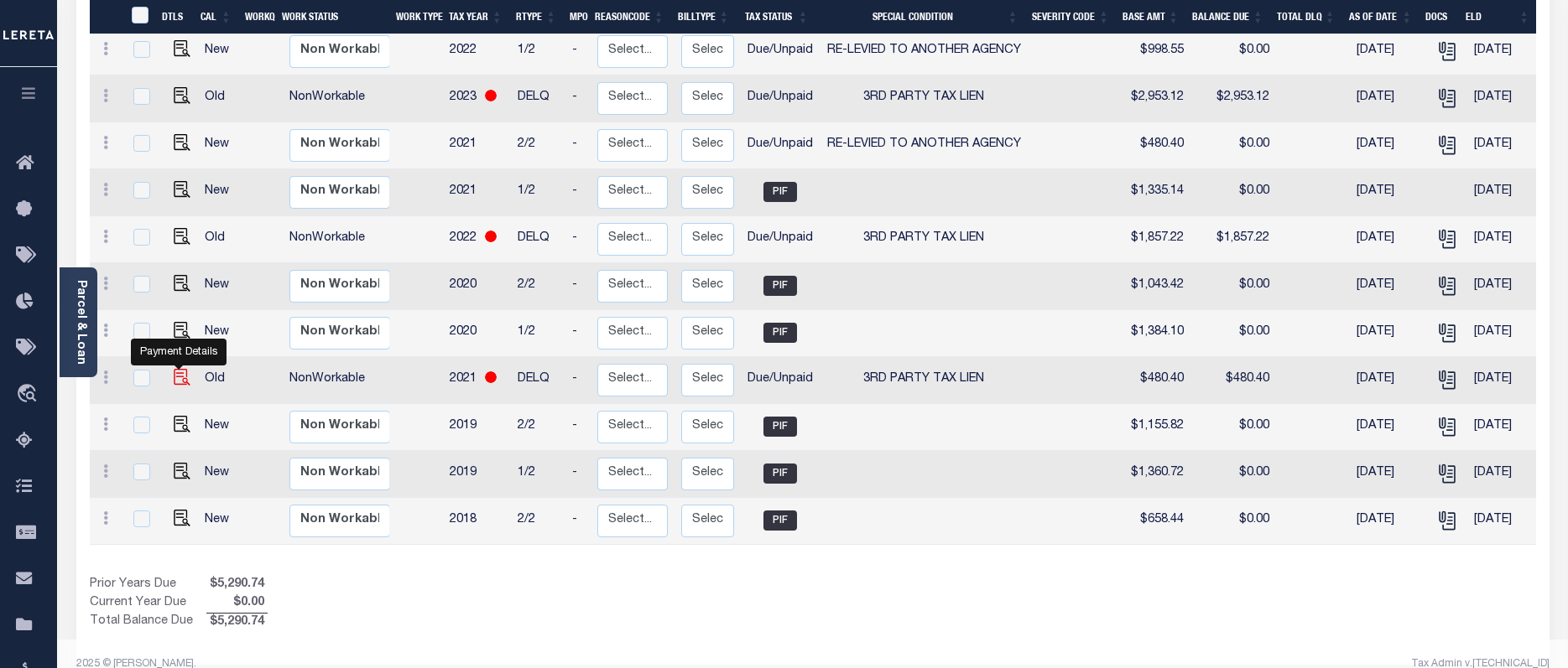
click at [176, 369] on img "" at bounding box center [181, 377] width 17 height 17
checkbox input "true"
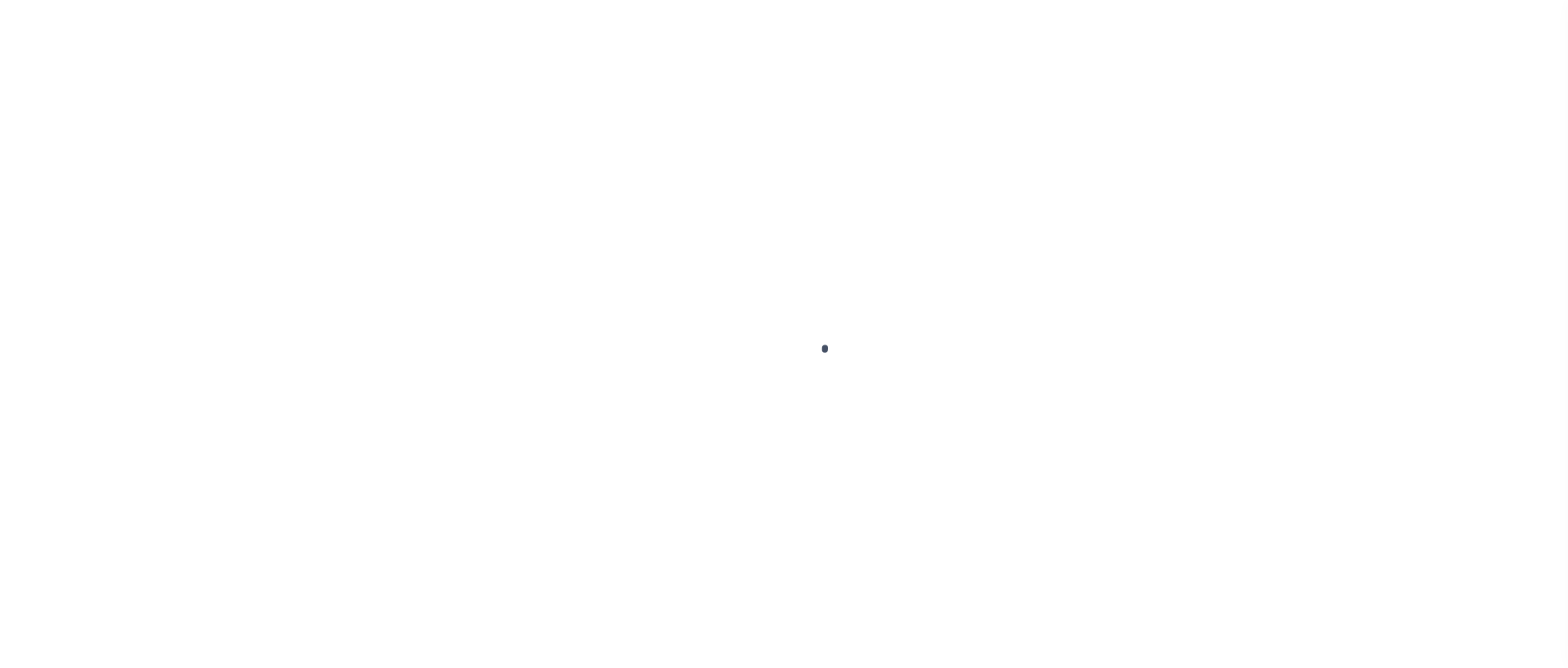
select select "DUE"
select select "20"
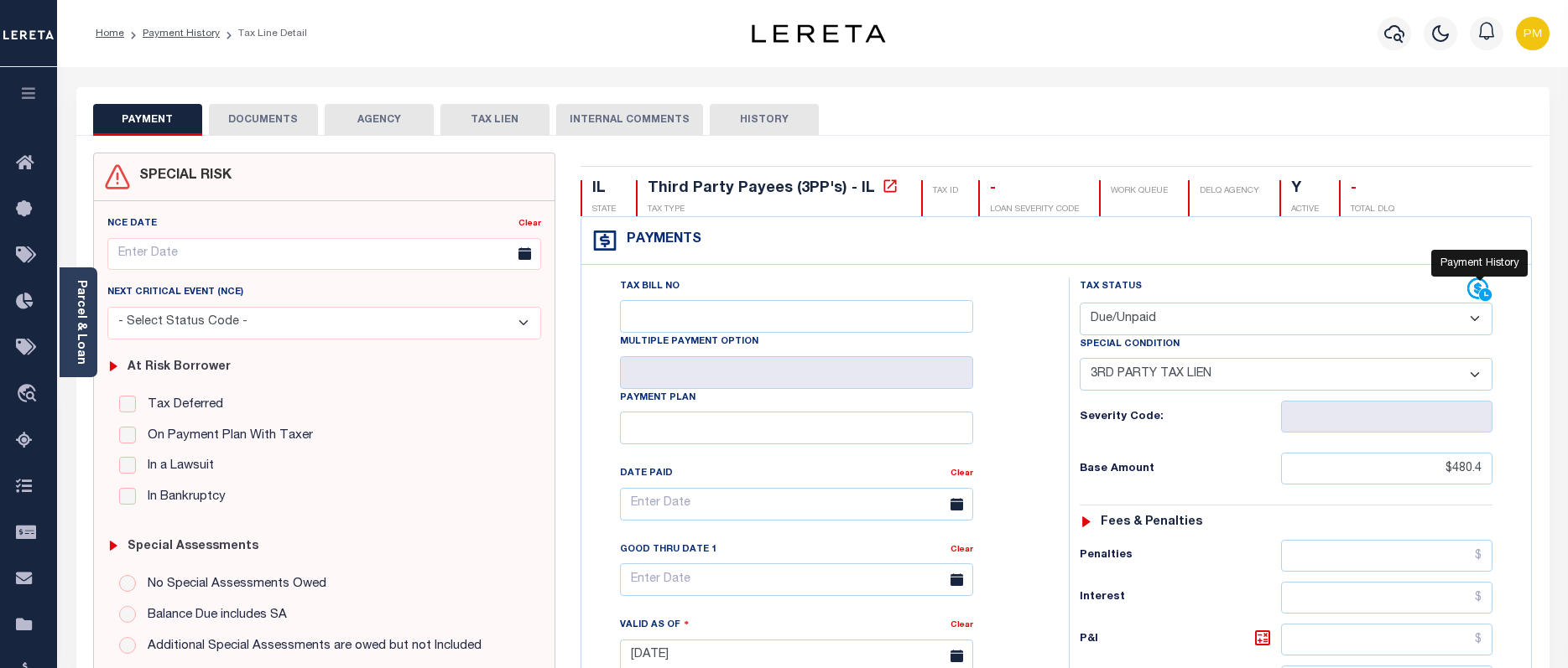
click at [1477, 286] on icon at bounding box center [1480, 290] width 25 height 25
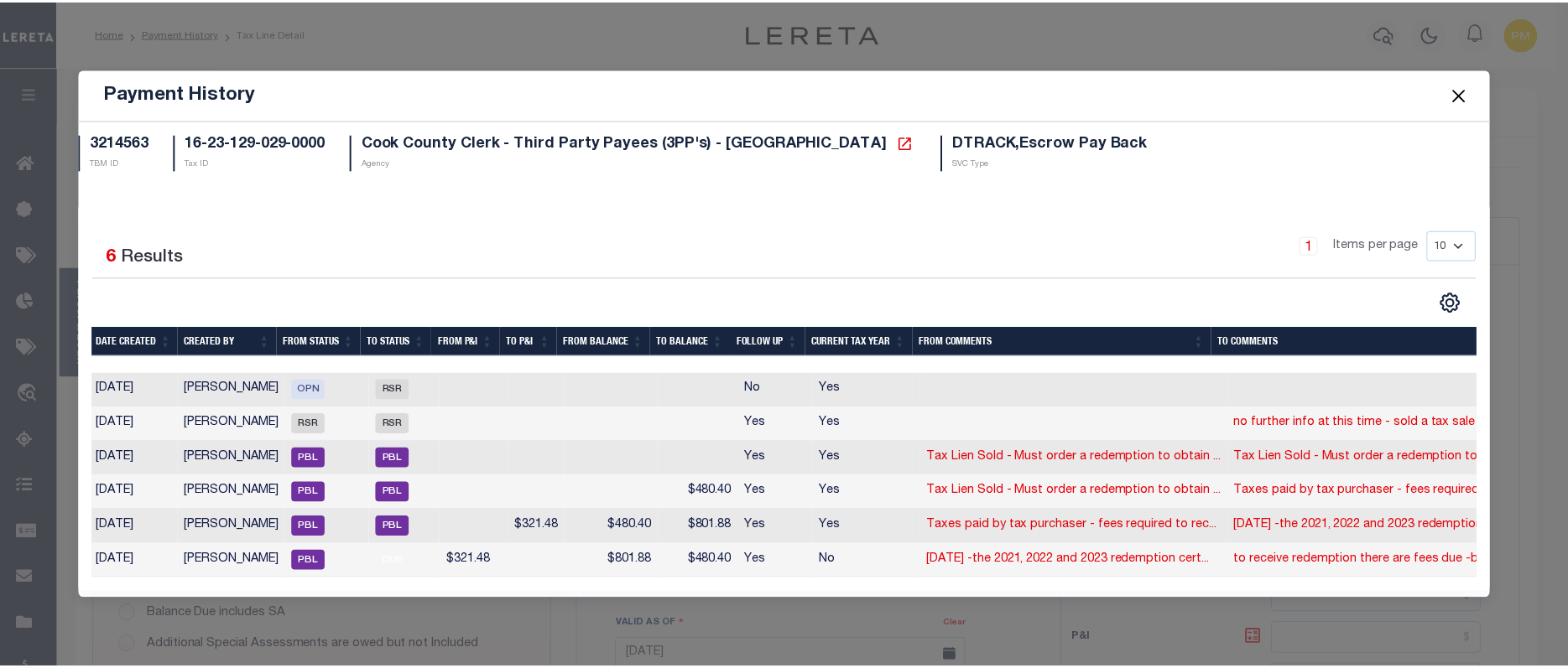
scroll to position [0, 229]
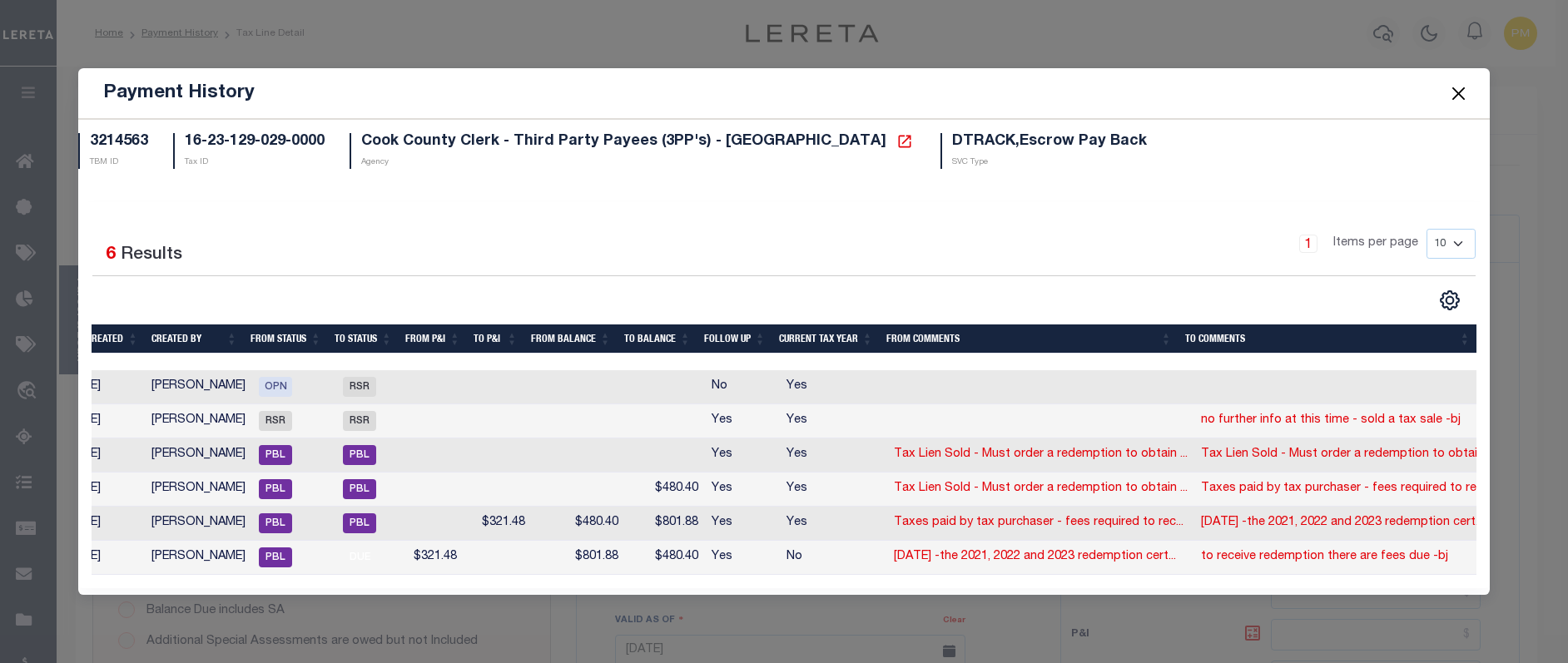
drag, startPoint x: 1453, startPoint y: 89, endPoint x: 1183, endPoint y: 175, distance: 283.4
click at [1452, 89] on button "Close" at bounding box center [1459, 94] width 22 height 22
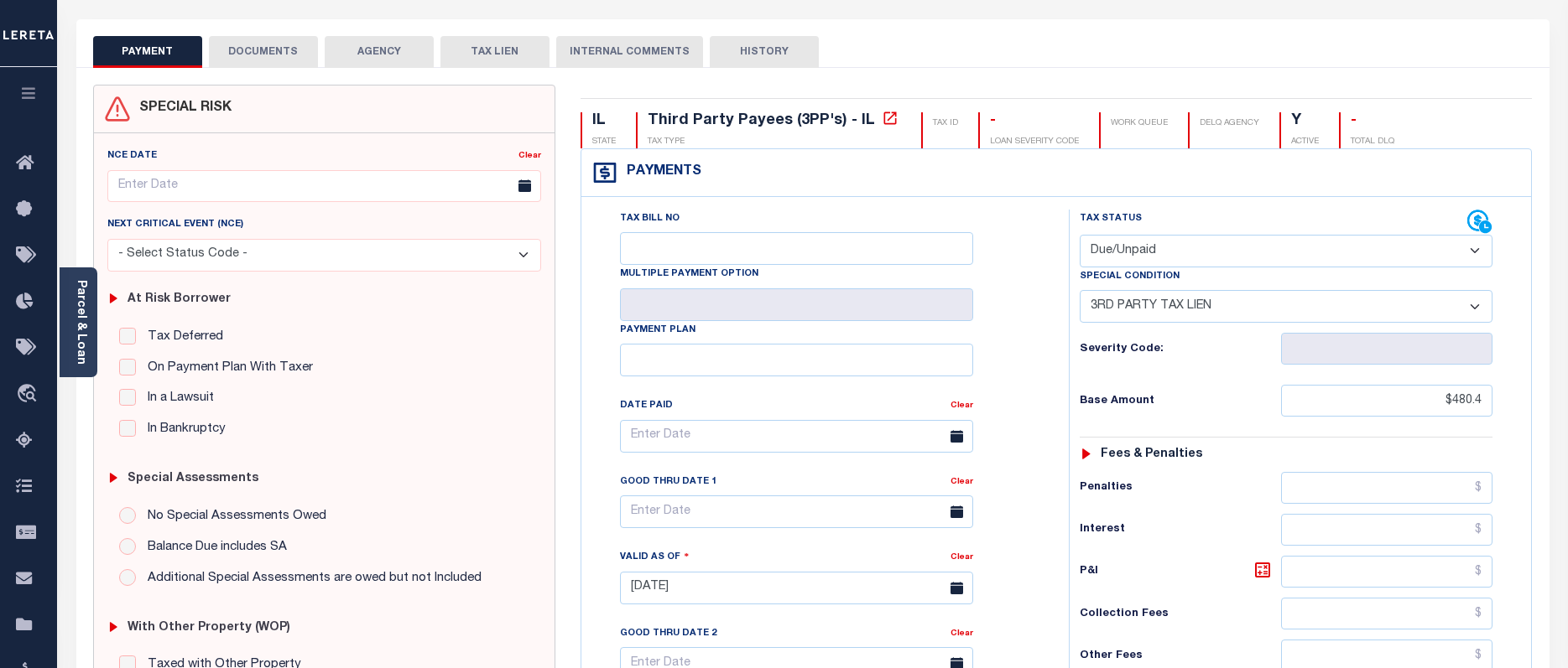
scroll to position [0, 0]
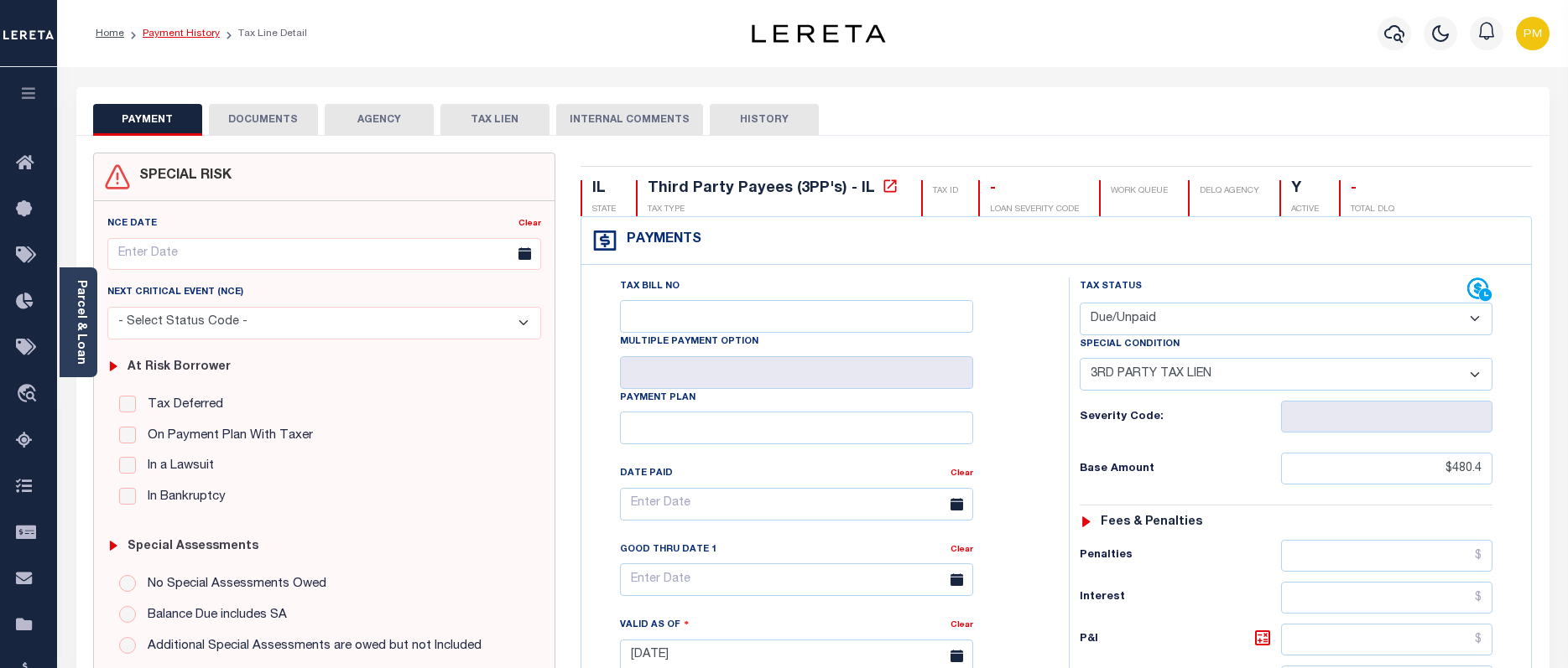
click at [168, 33] on link "Payment History" at bounding box center [180, 33] width 77 height 10
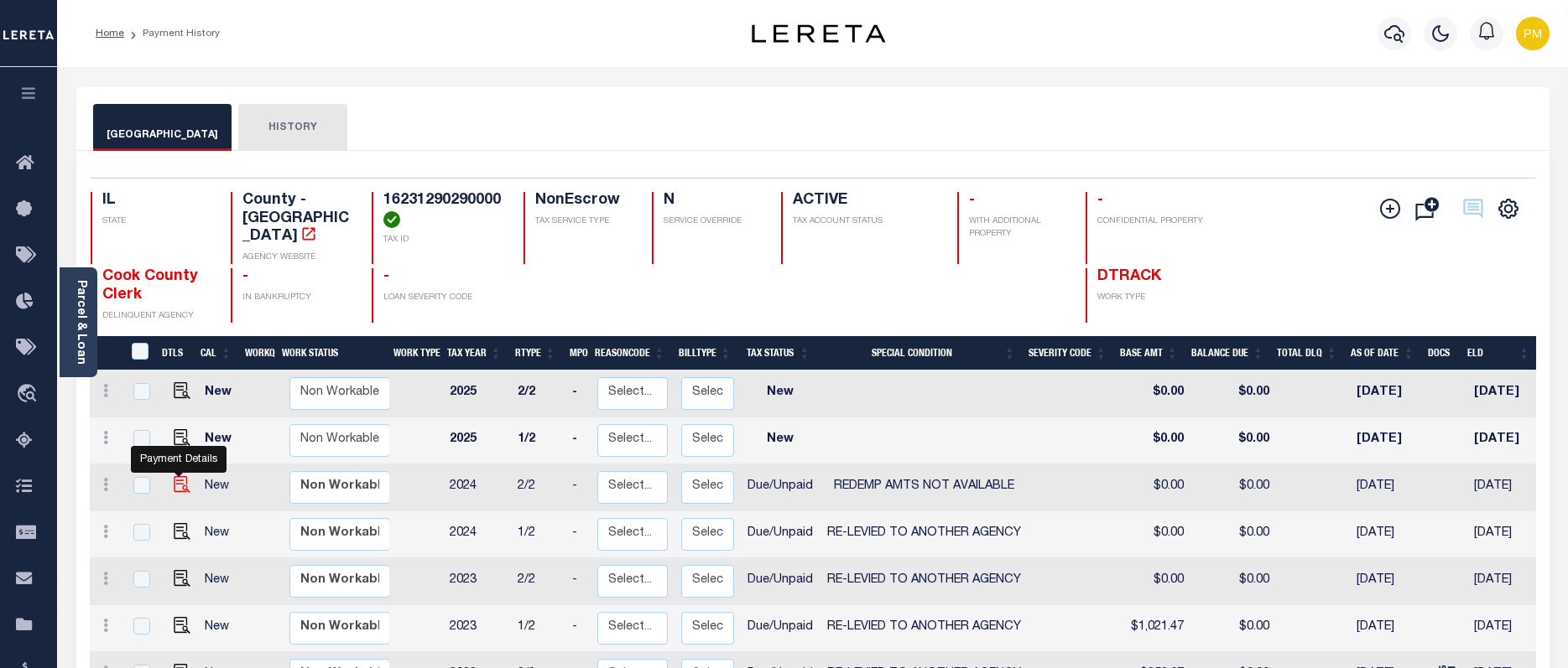
click at [179, 476] on img "" at bounding box center [181, 484] width 17 height 17
checkbox input "true"
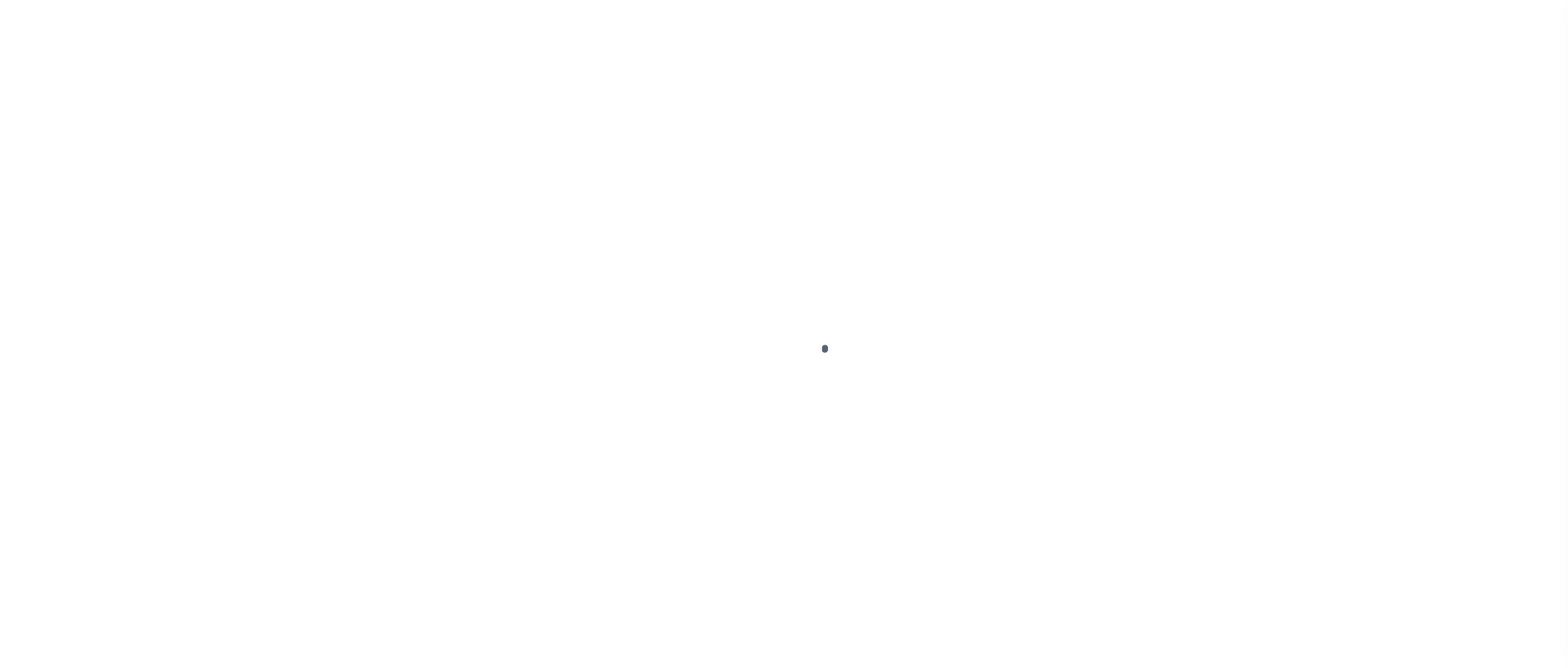
select select "DUE"
select select "24"
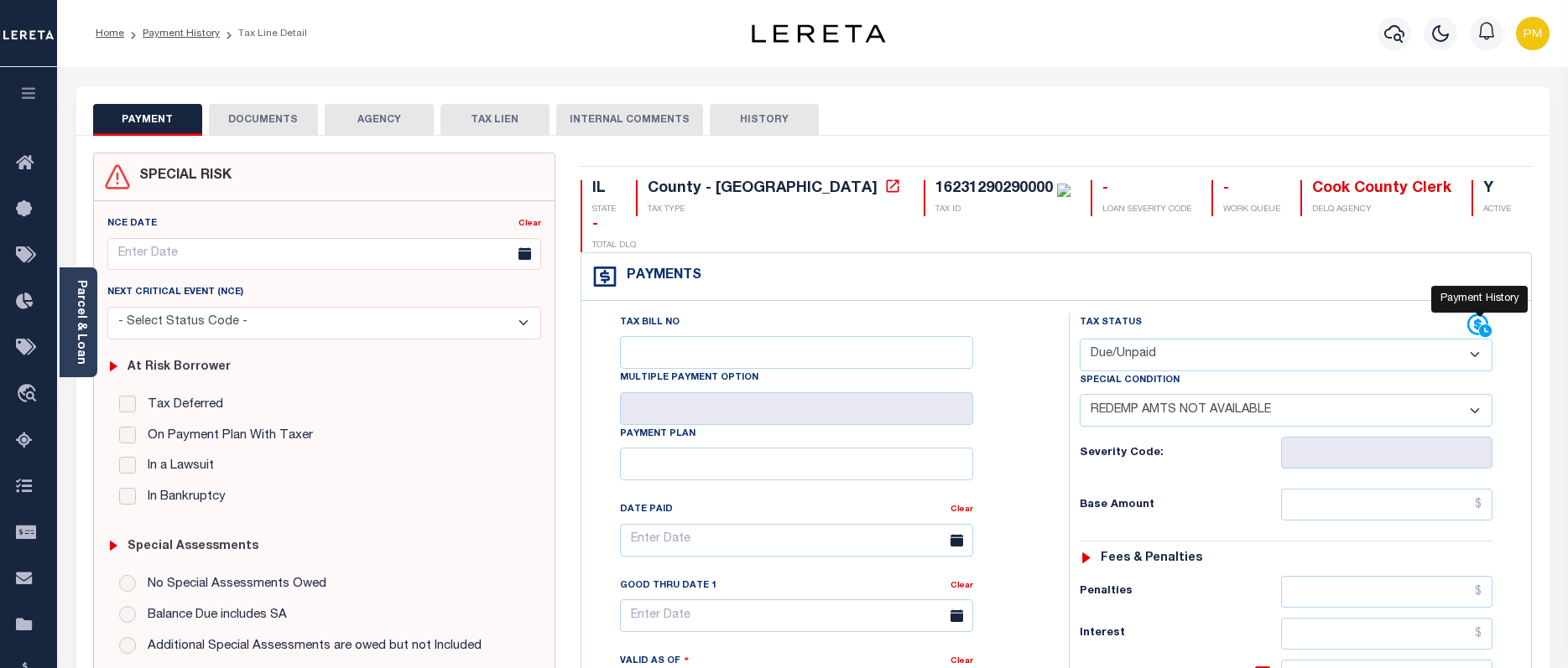
click at [1476, 315] on icon at bounding box center [1477, 324] width 21 height 21
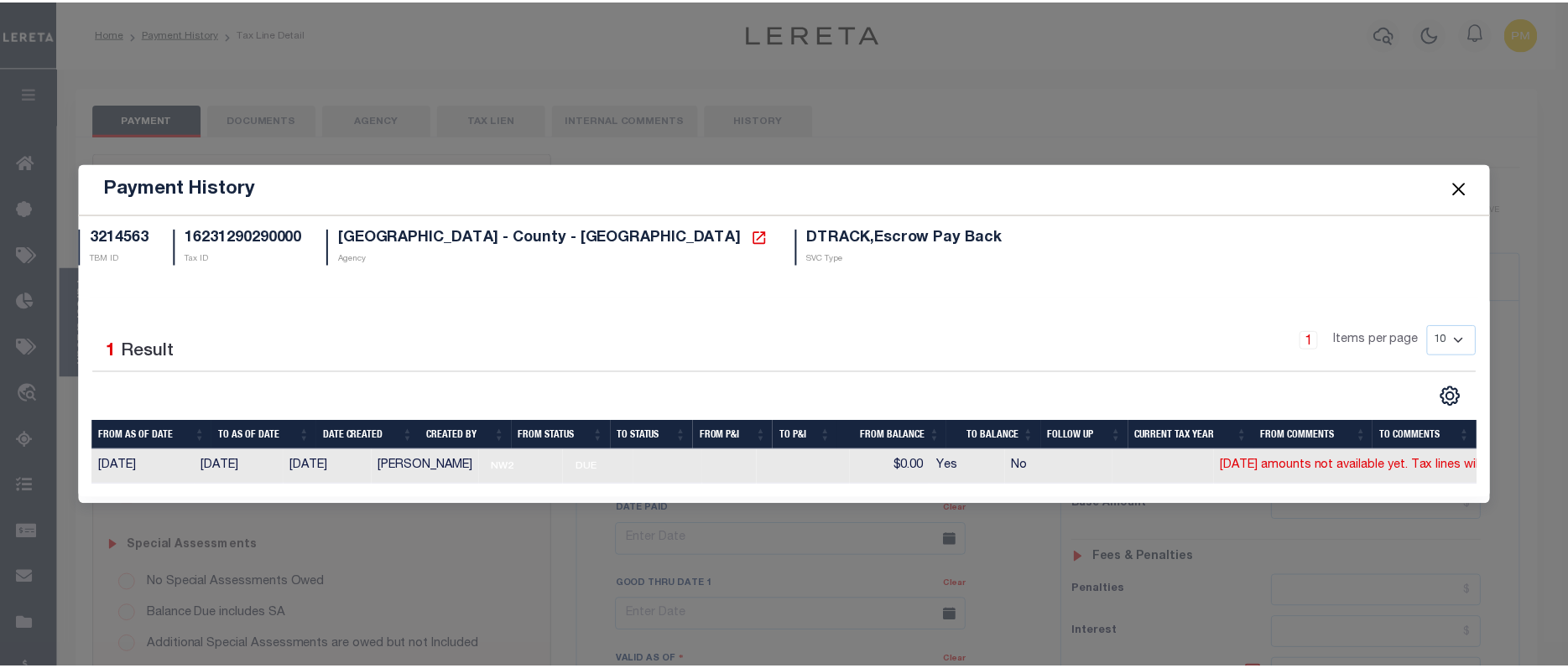
scroll to position [0, 16]
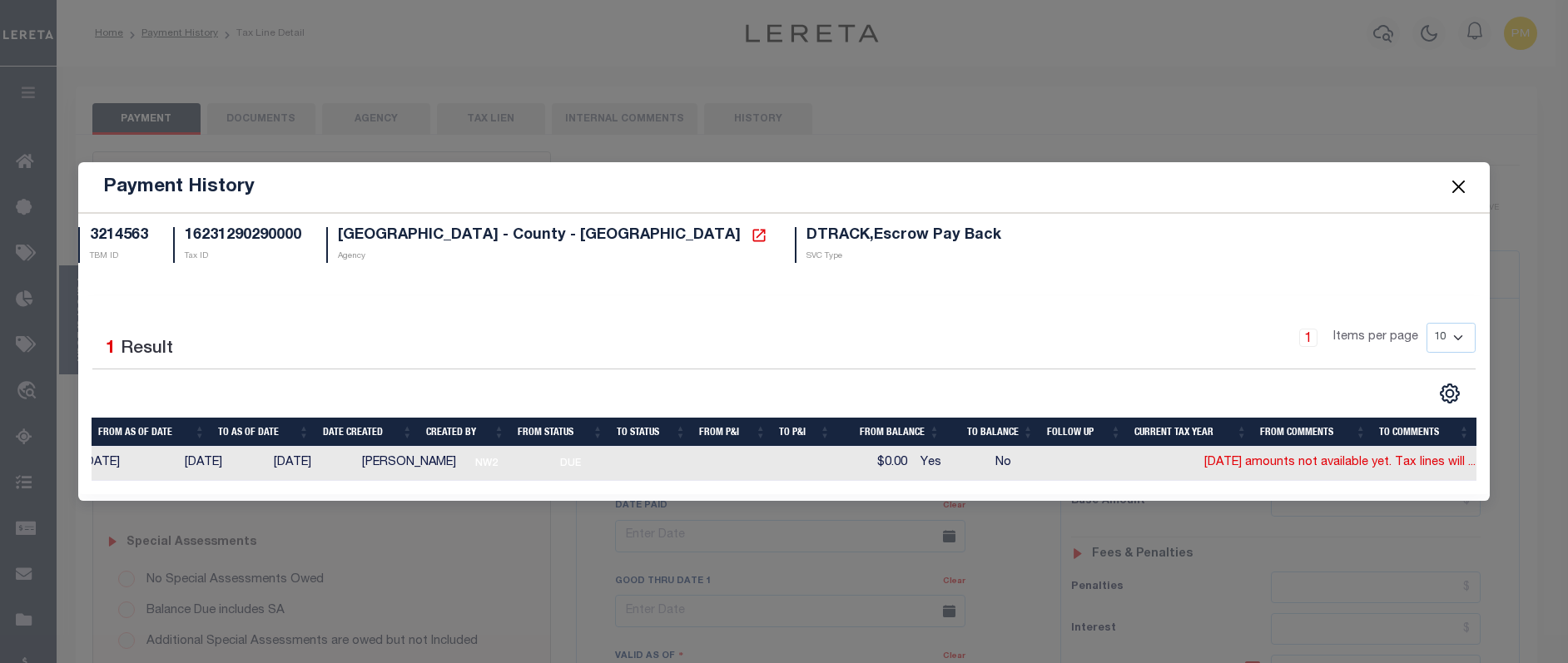
click at [1462, 185] on button "Close" at bounding box center [1459, 187] width 22 height 22
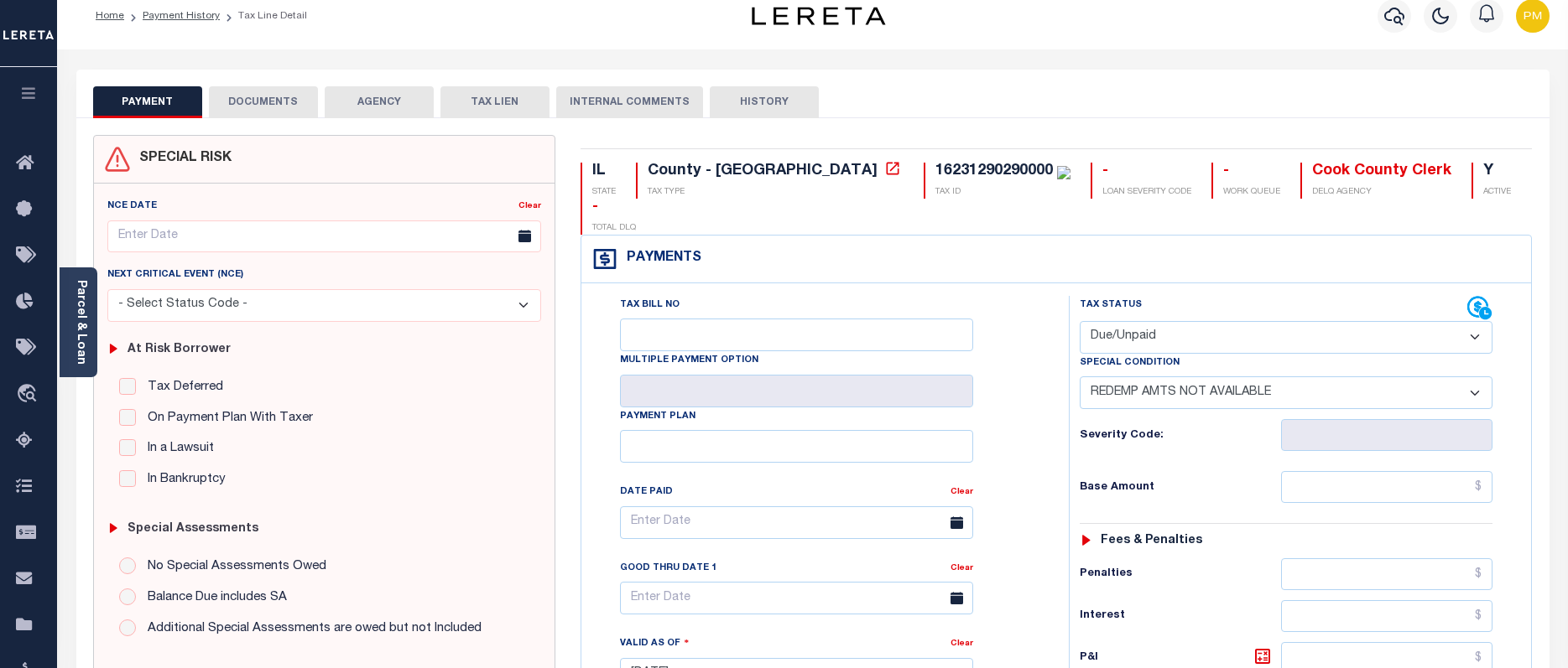
scroll to position [0, 0]
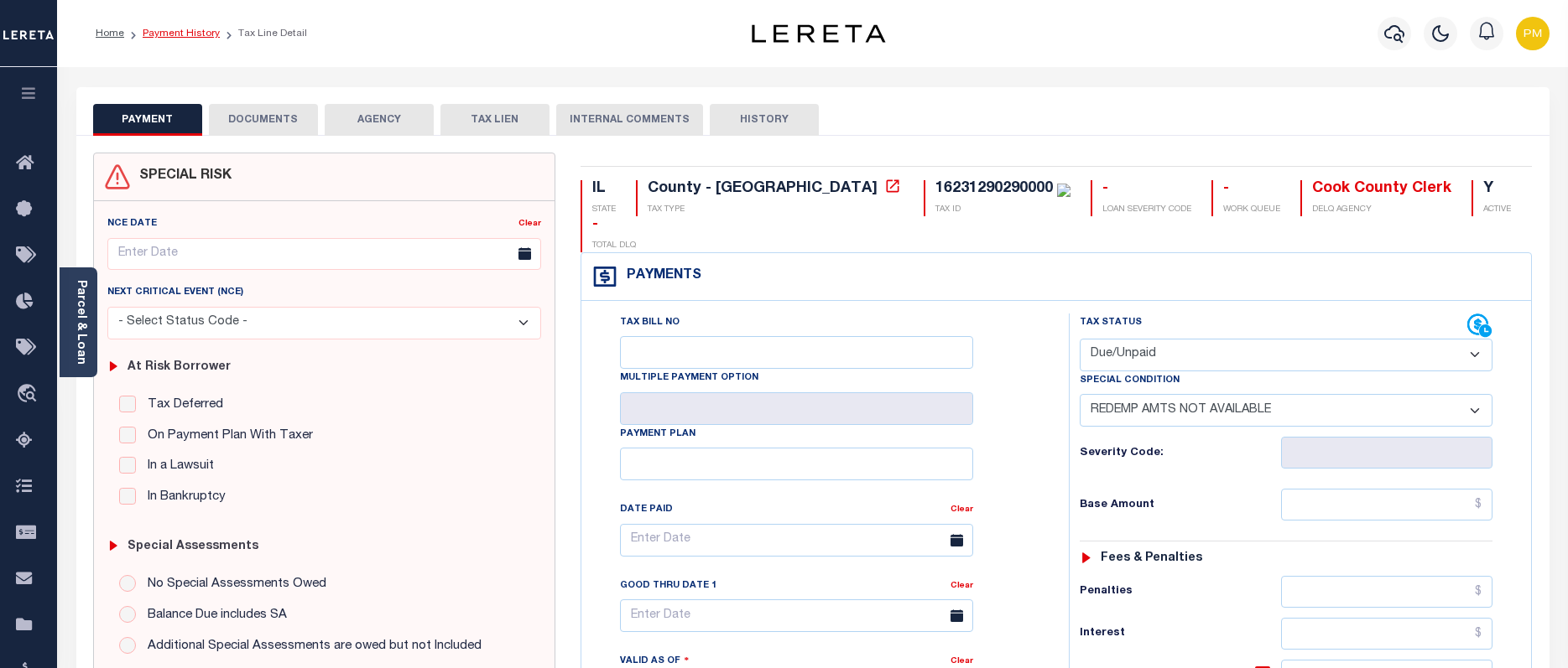
click at [190, 35] on link "Payment History" at bounding box center [180, 33] width 77 height 10
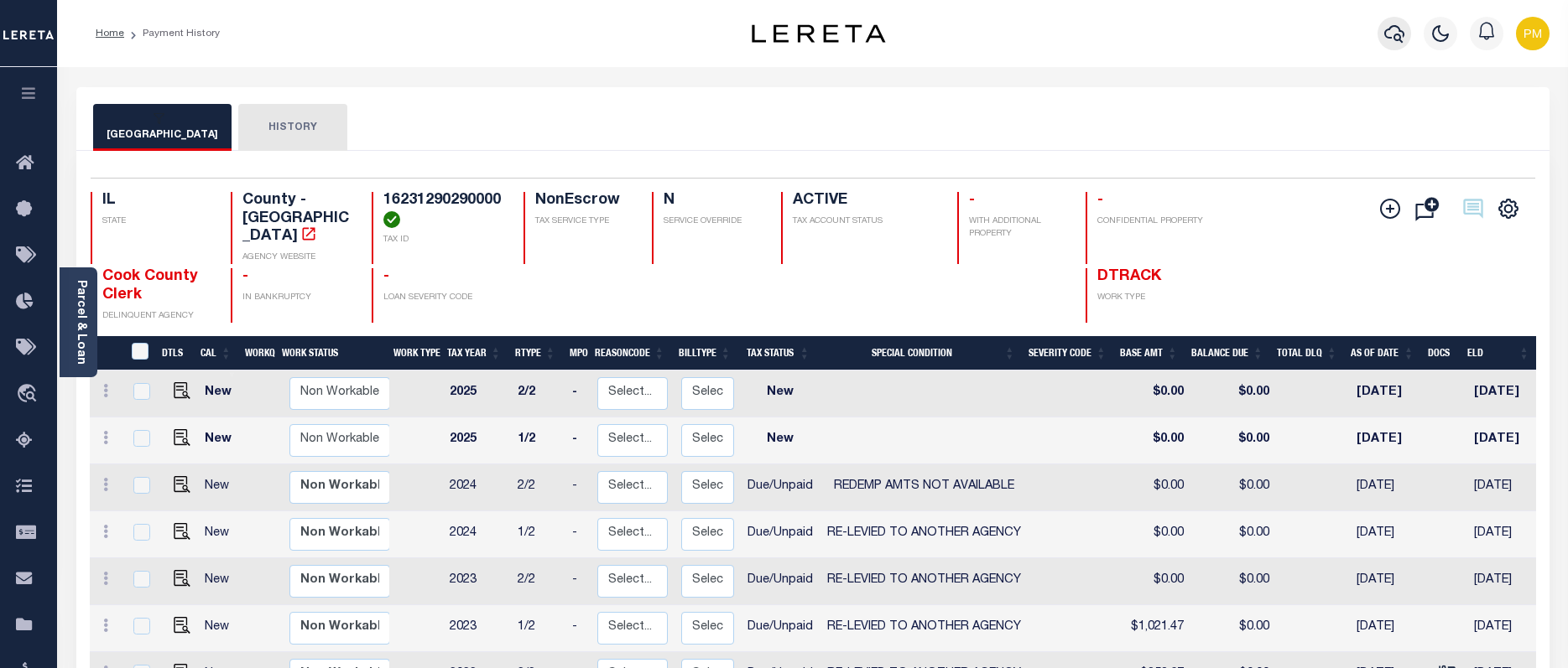
click at [1397, 34] on icon "button" at bounding box center [1394, 34] width 20 height 20
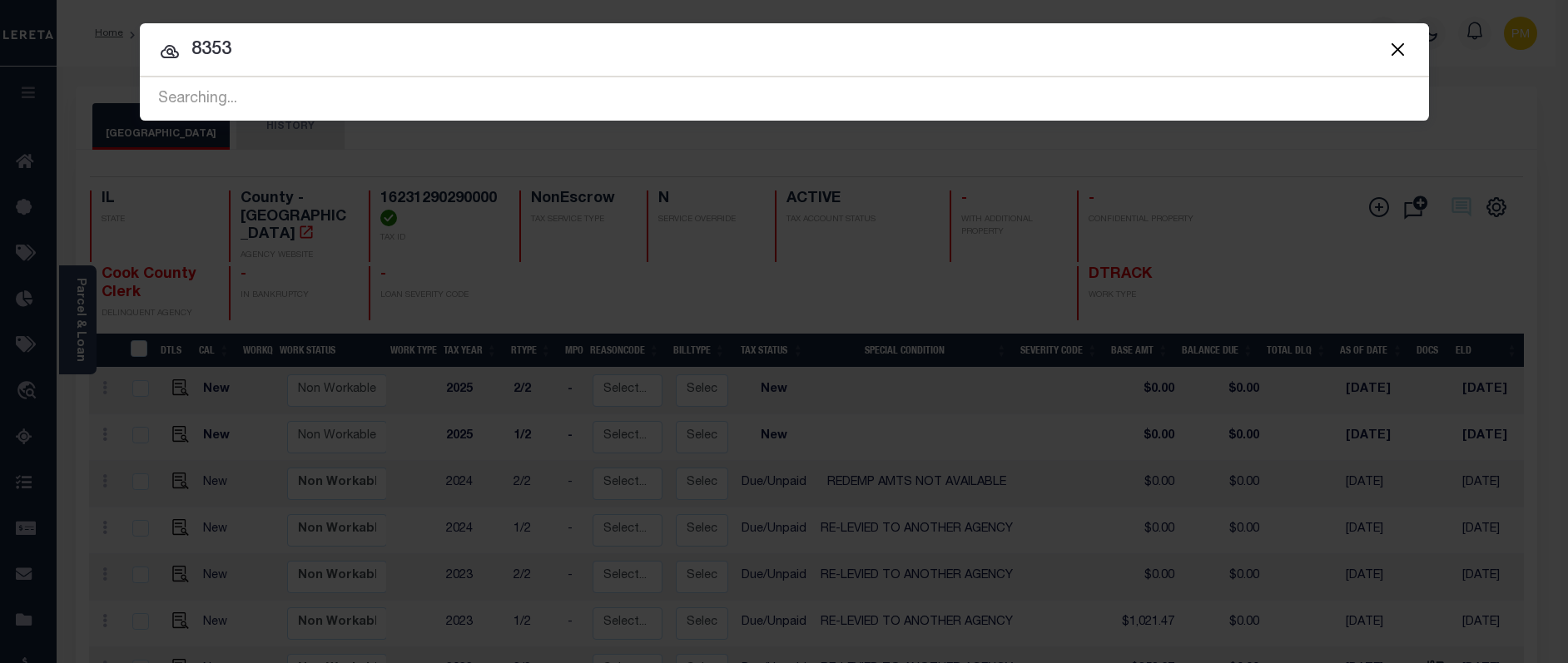
type input "8353"
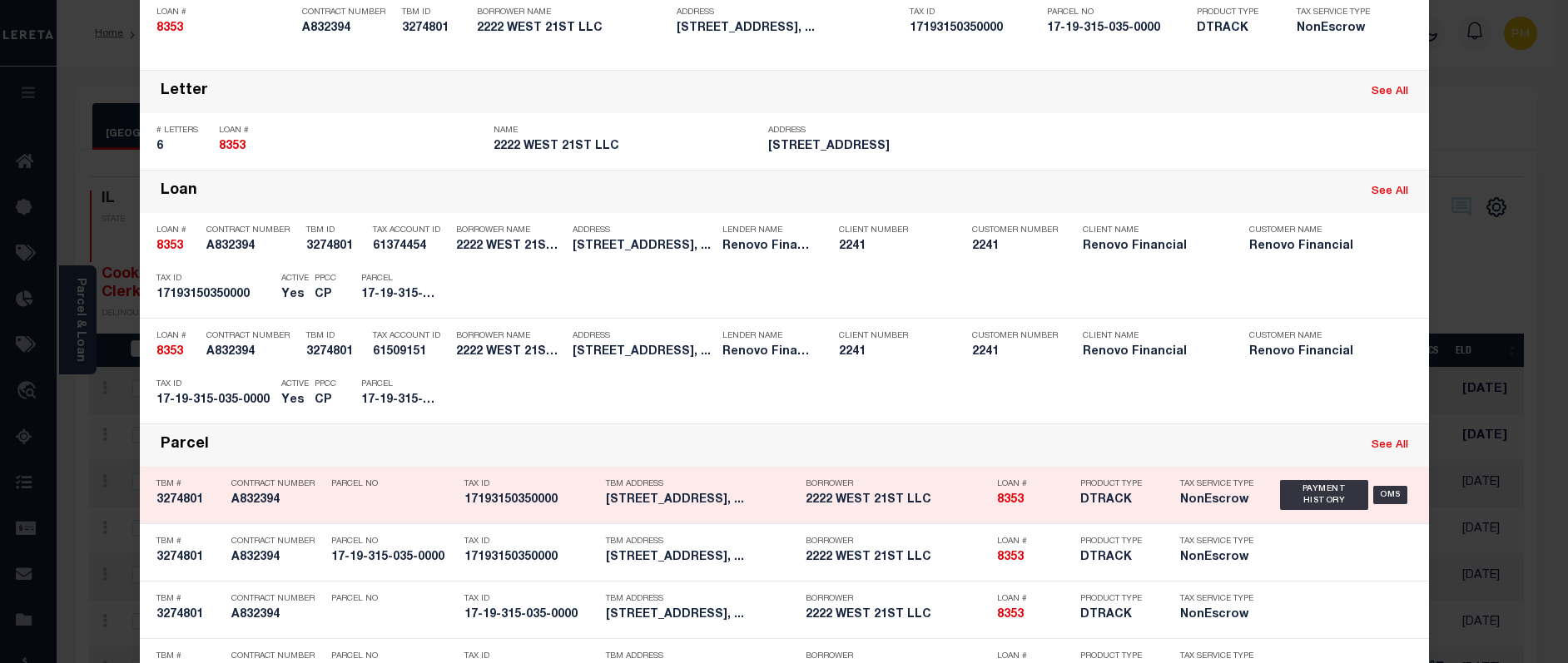
scroll to position [250, 0]
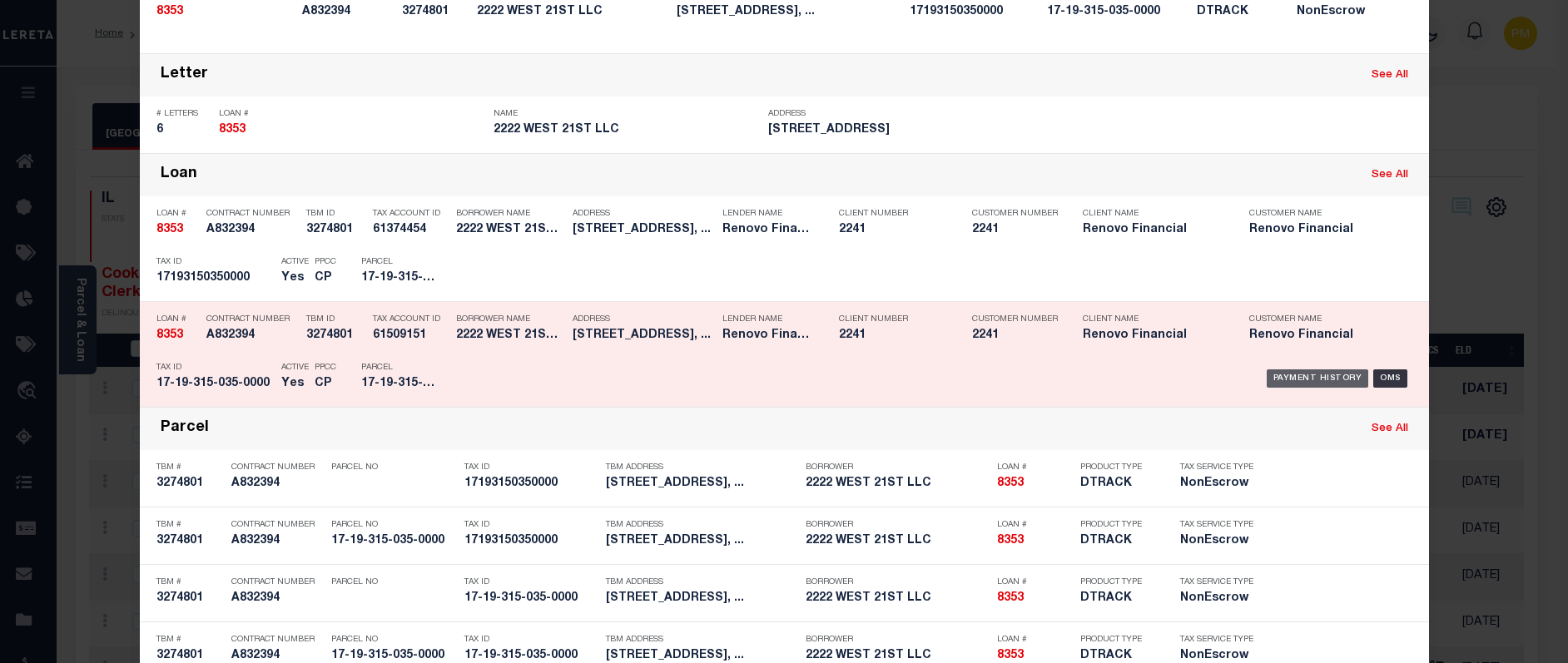
click at [1317, 383] on div "Payment History" at bounding box center [1318, 379] width 103 height 18
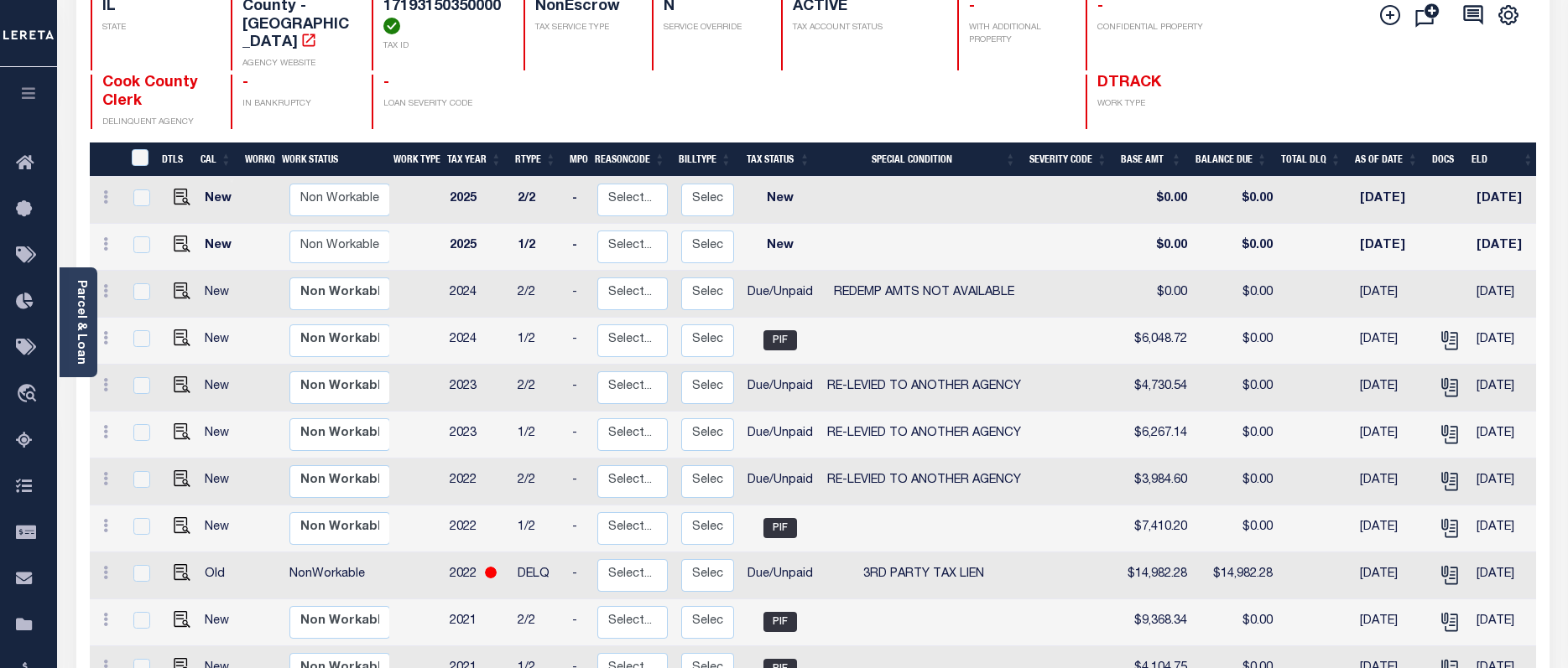
scroll to position [168, 0]
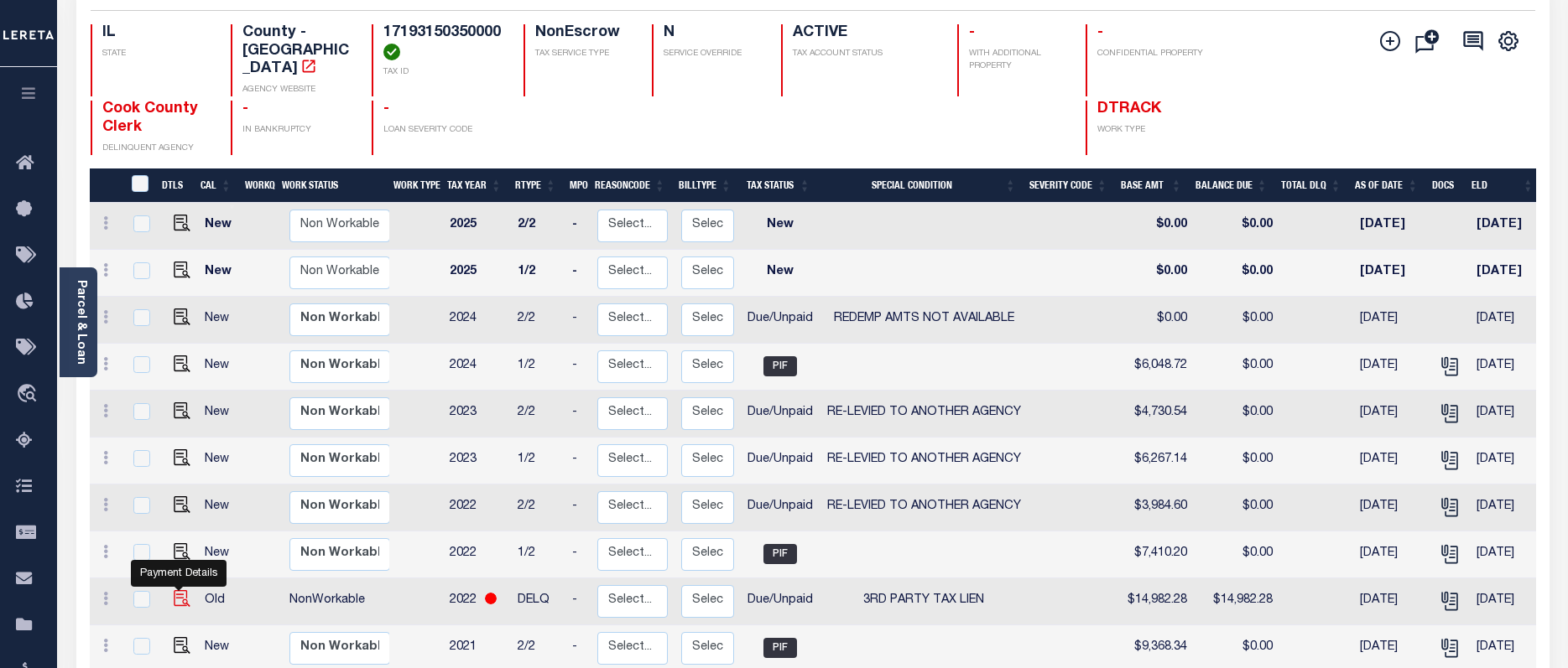
click at [177, 590] on img "" at bounding box center [181, 598] width 17 height 17
checkbox input "true"
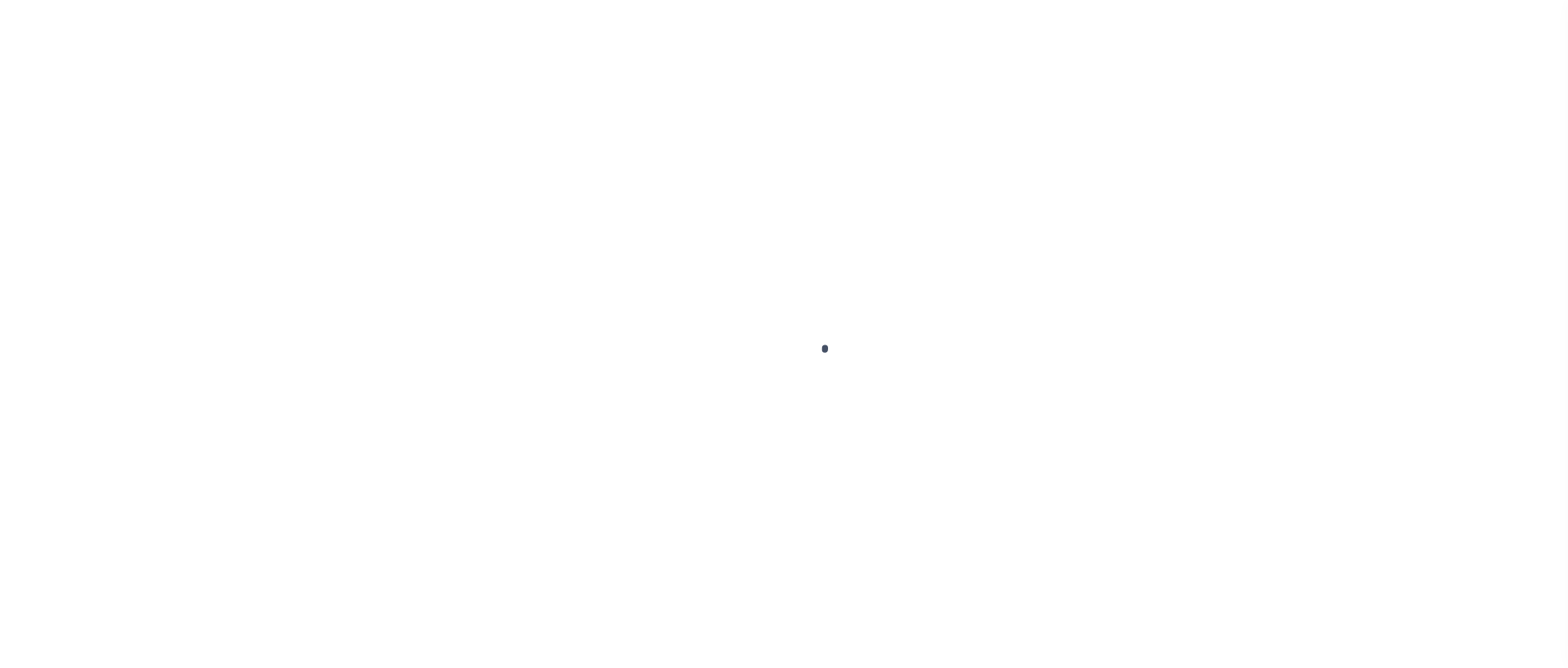
select select "DUE"
select select "20"
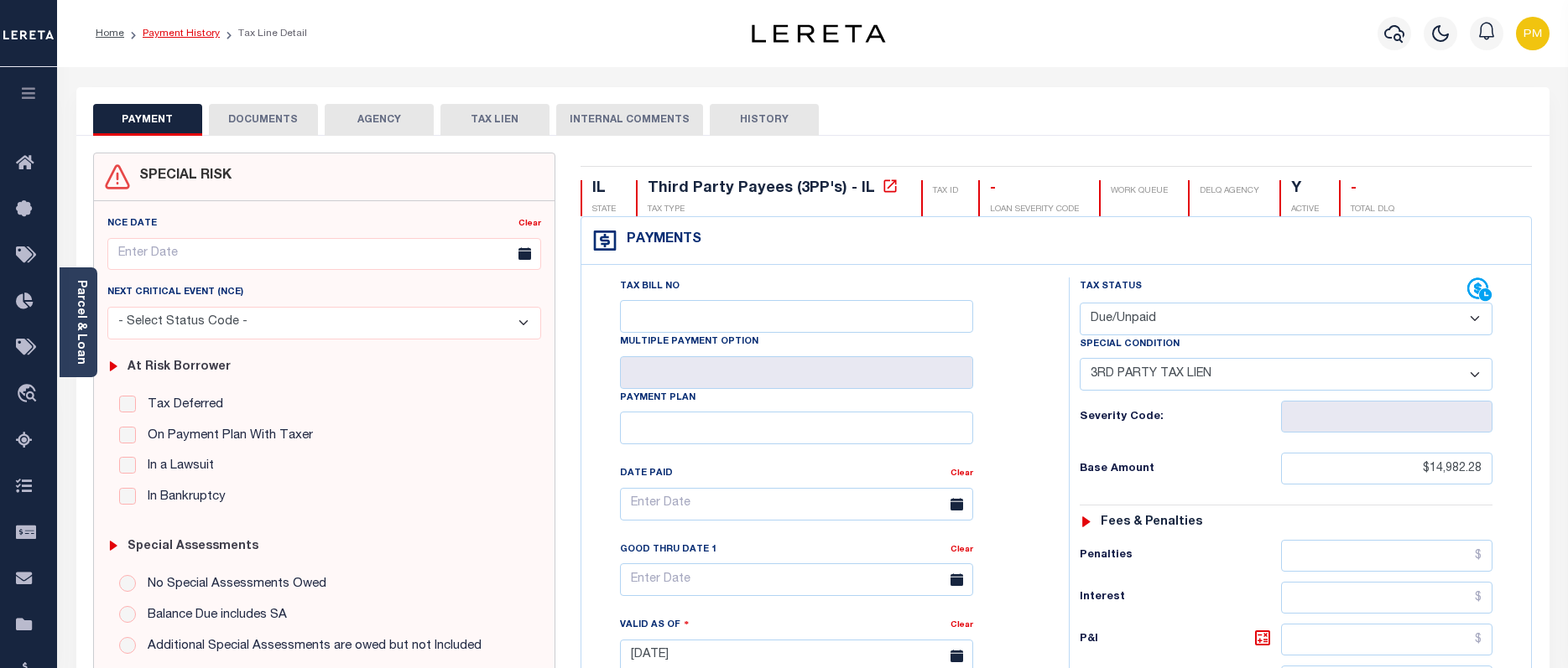
click at [190, 34] on link "Payment History" at bounding box center [180, 33] width 77 height 10
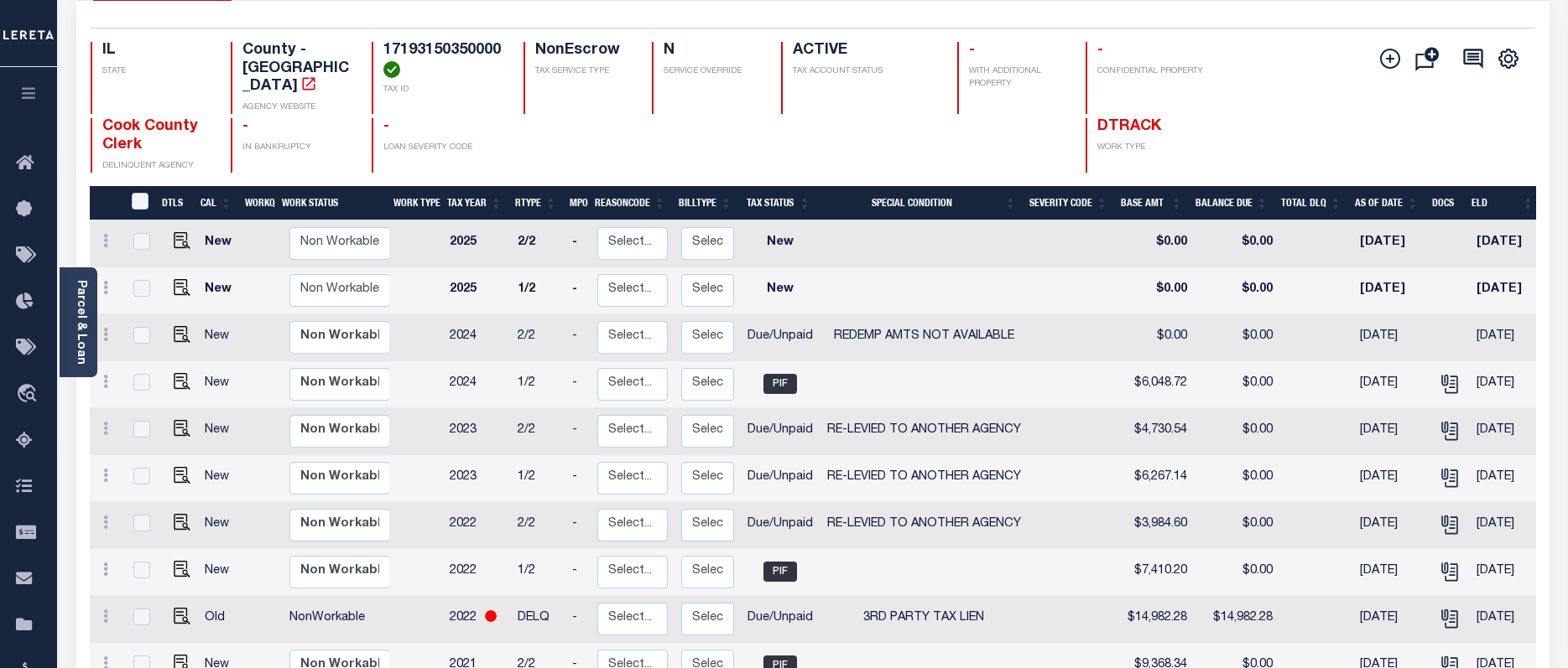
scroll to position [168, 0]
